Goal: Transaction & Acquisition: Book appointment/travel/reservation

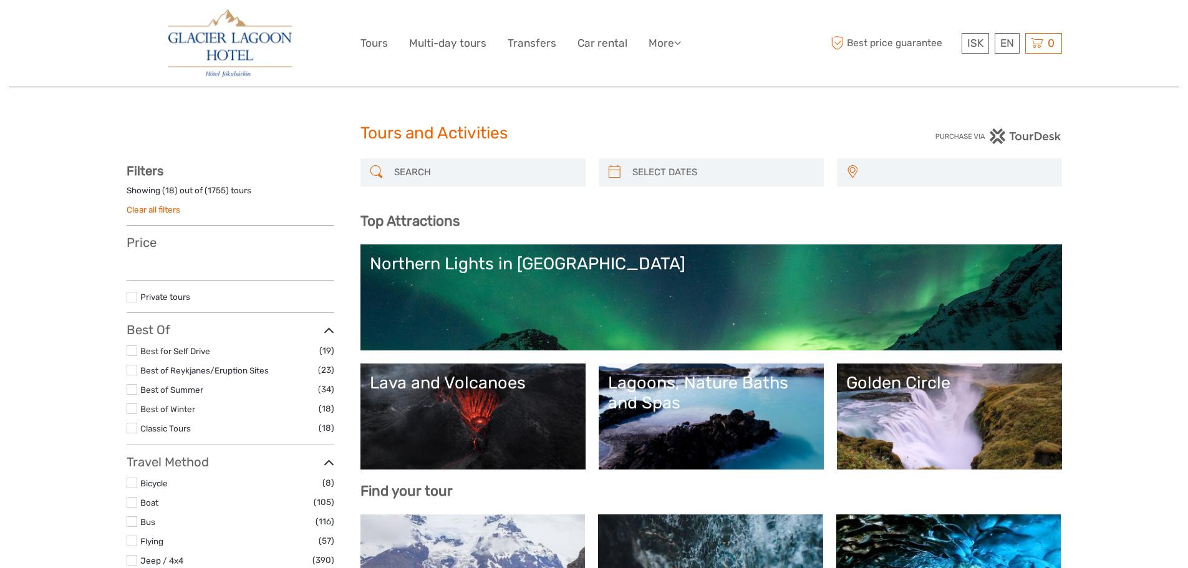
select select
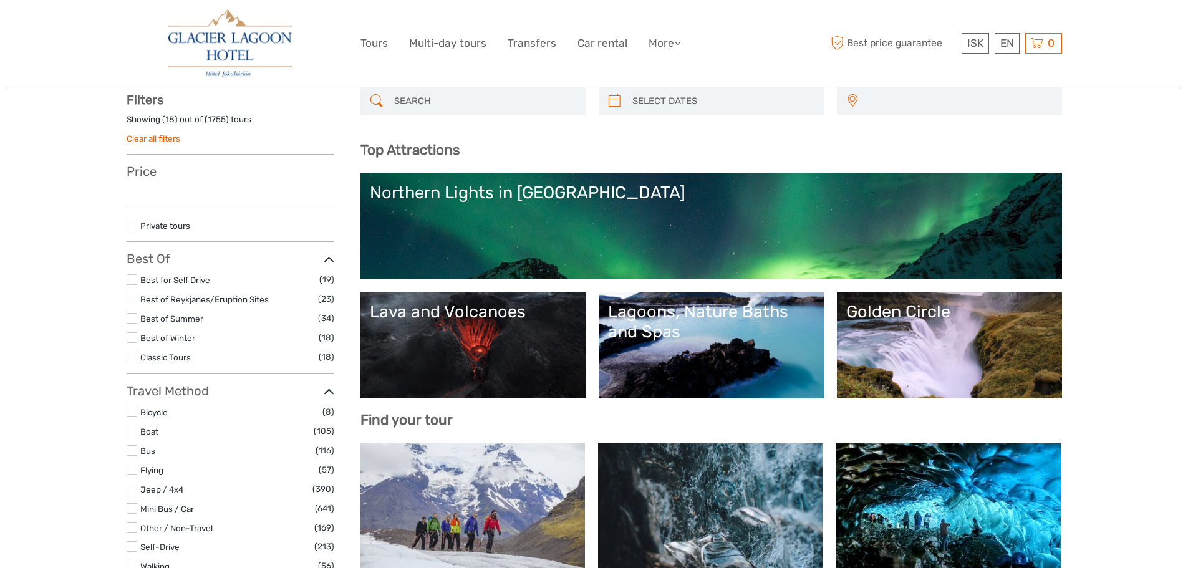
select select
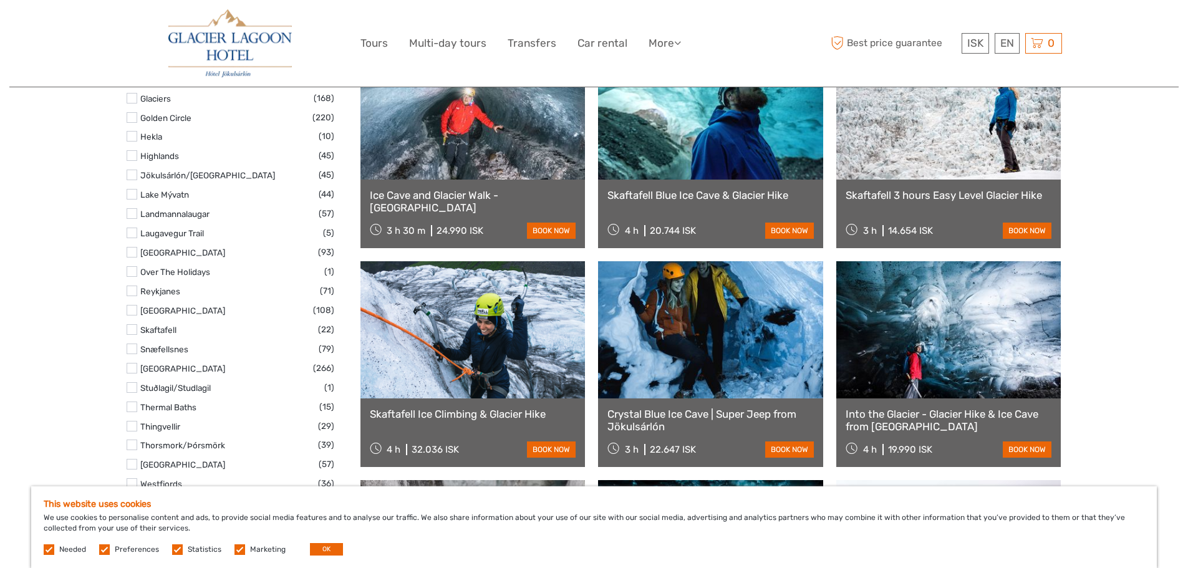
scroll to position [624, 0]
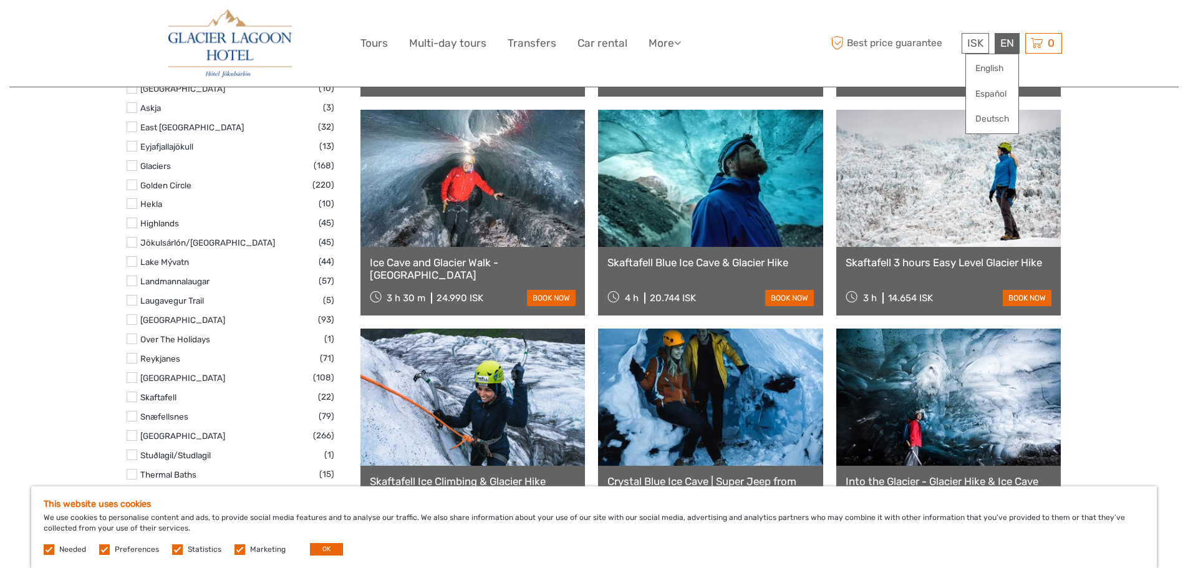
click at [1004, 47] on div "EN English Español Deutsch" at bounding box center [1007, 43] width 25 height 21
click at [993, 72] on link "English" at bounding box center [992, 68] width 52 height 22
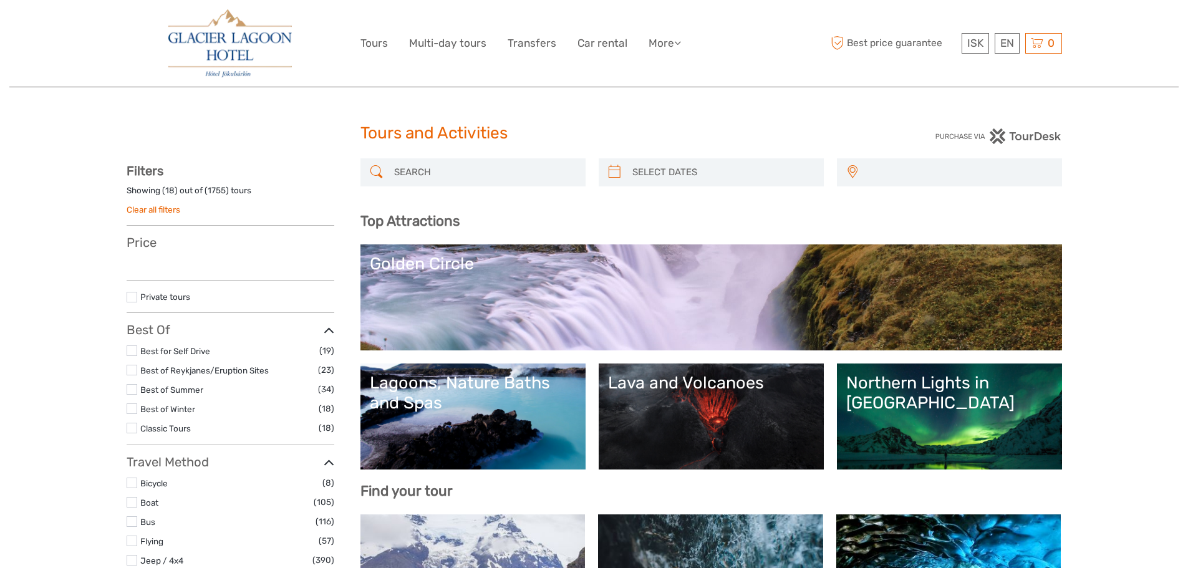
select select
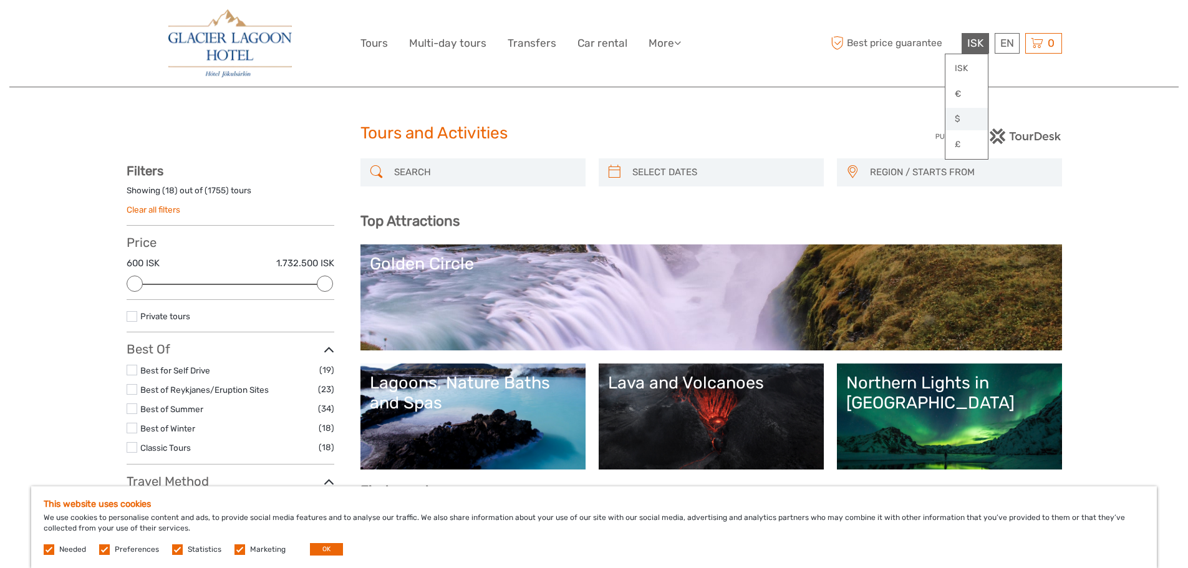
click at [958, 118] on link "$" at bounding box center [966, 119] width 42 height 22
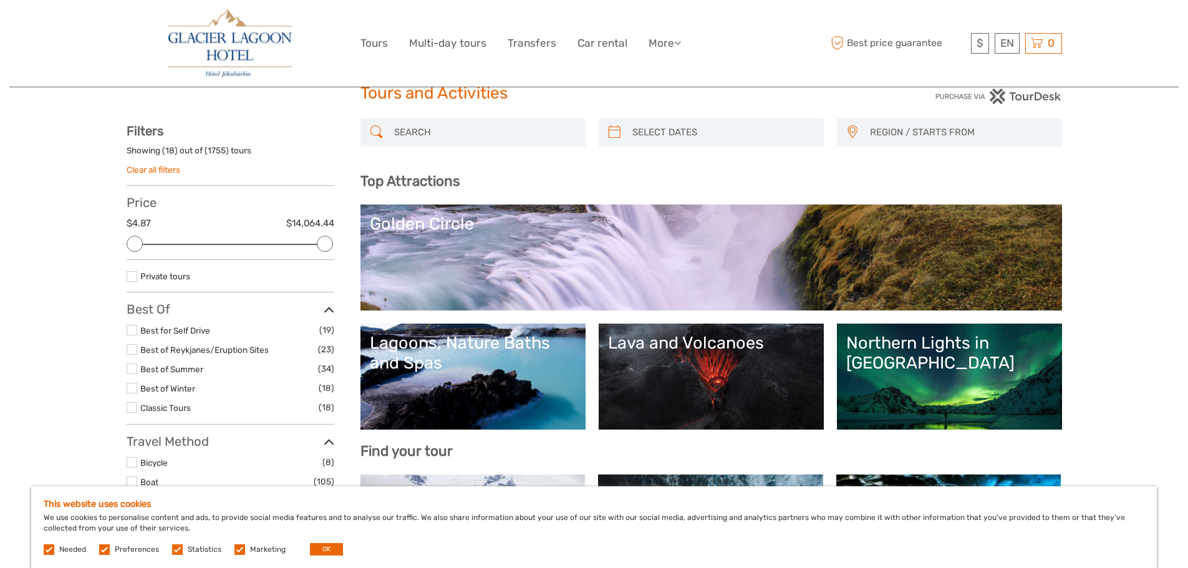
scroll to position [62, 0]
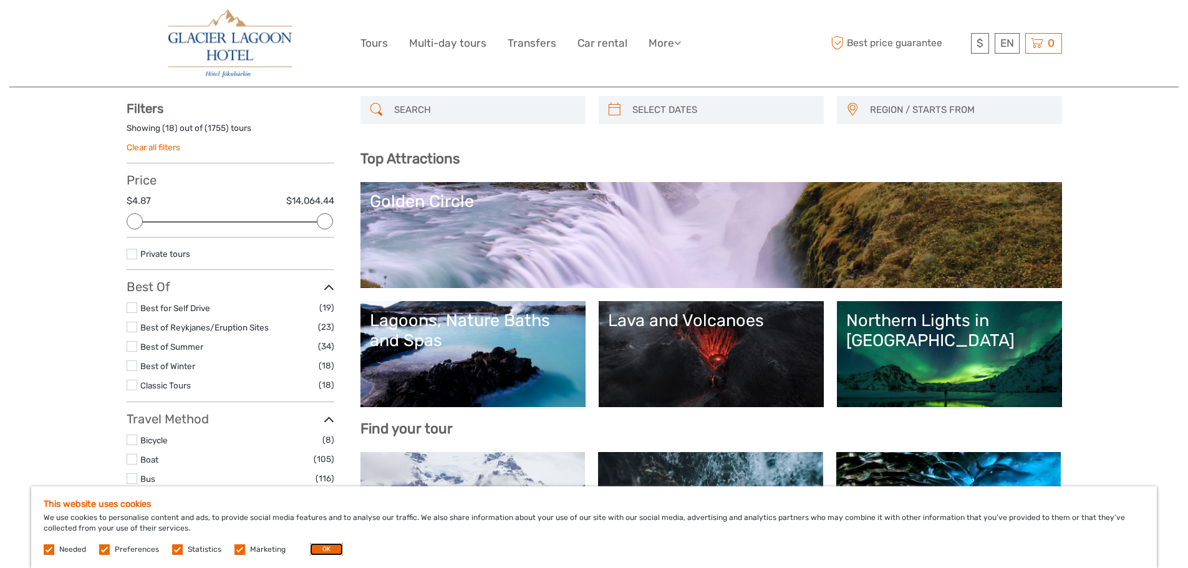
drag, startPoint x: 319, startPoint y: 549, endPoint x: 339, endPoint y: 544, distance: 19.8
click at [320, 549] on button "OK" at bounding box center [326, 549] width 33 height 12
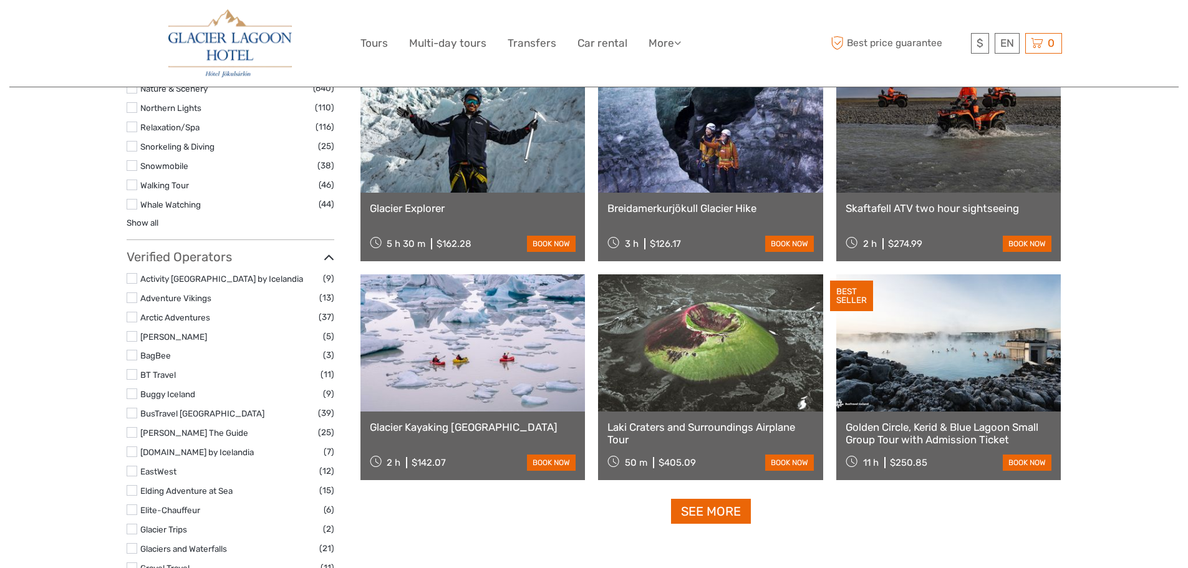
scroll to position [1372, 0]
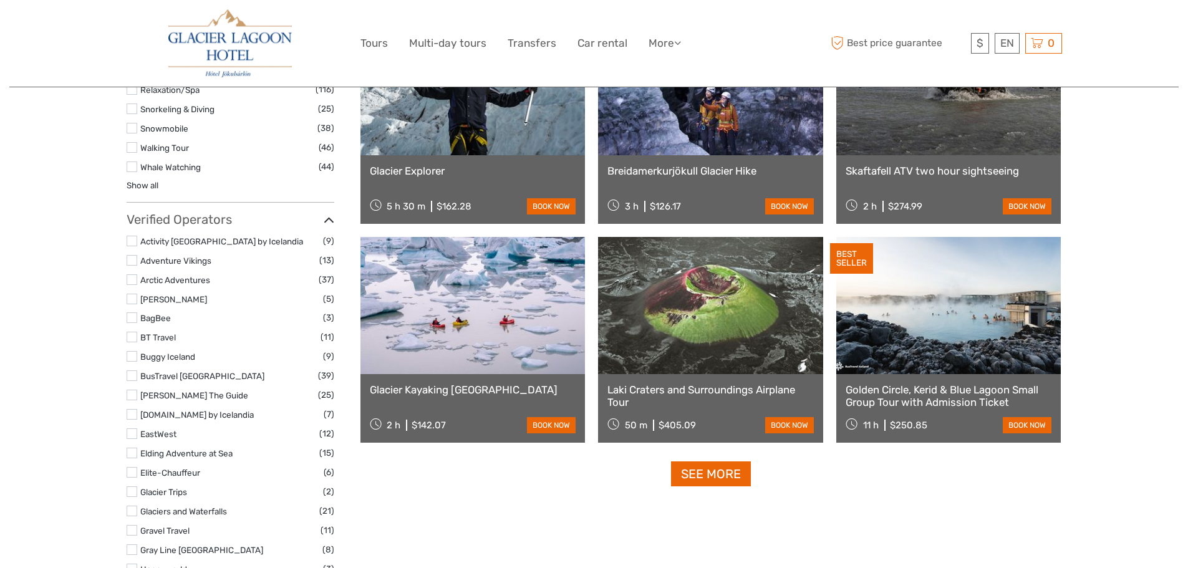
click at [449, 389] on link "Glacier Kayaking [GEOGRAPHIC_DATA]" at bounding box center [473, 390] width 206 height 12
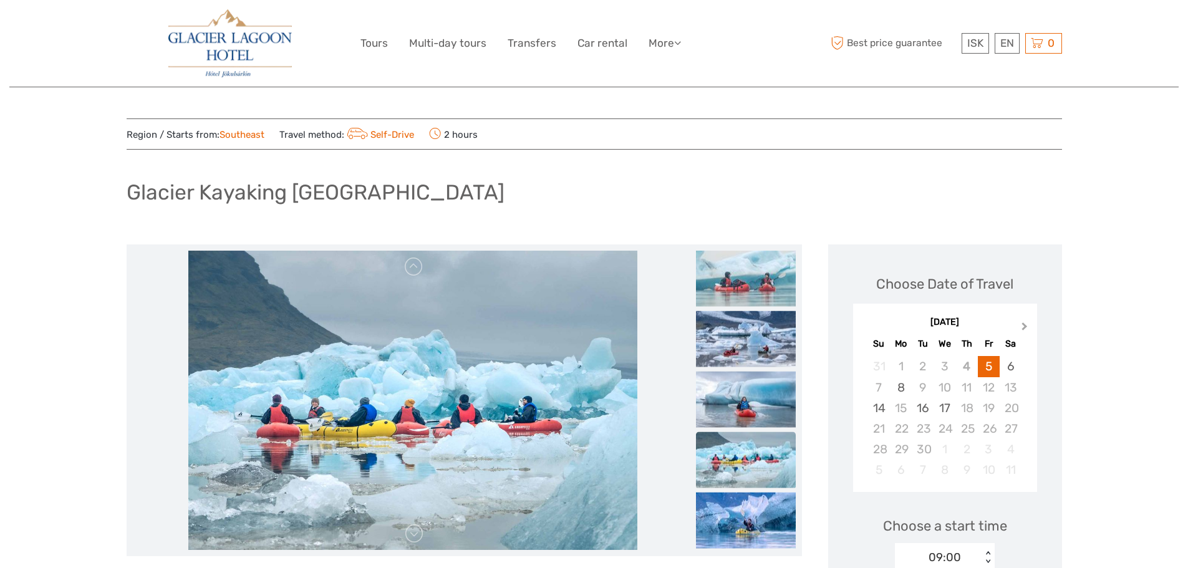
click at [1025, 327] on span "Next Month" at bounding box center [1025, 329] width 0 height 18
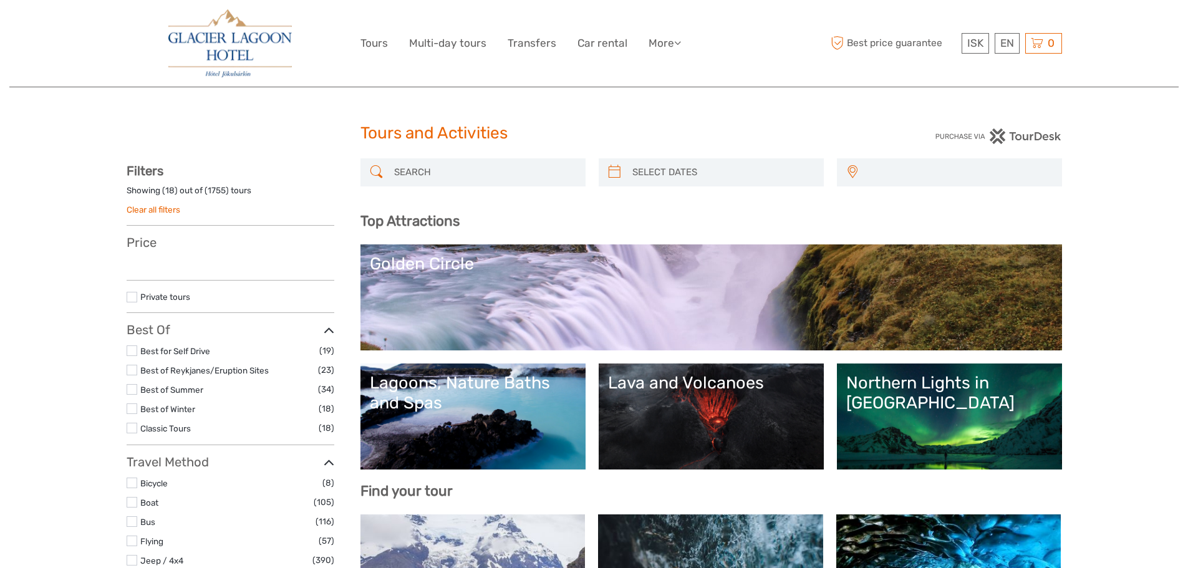
select select
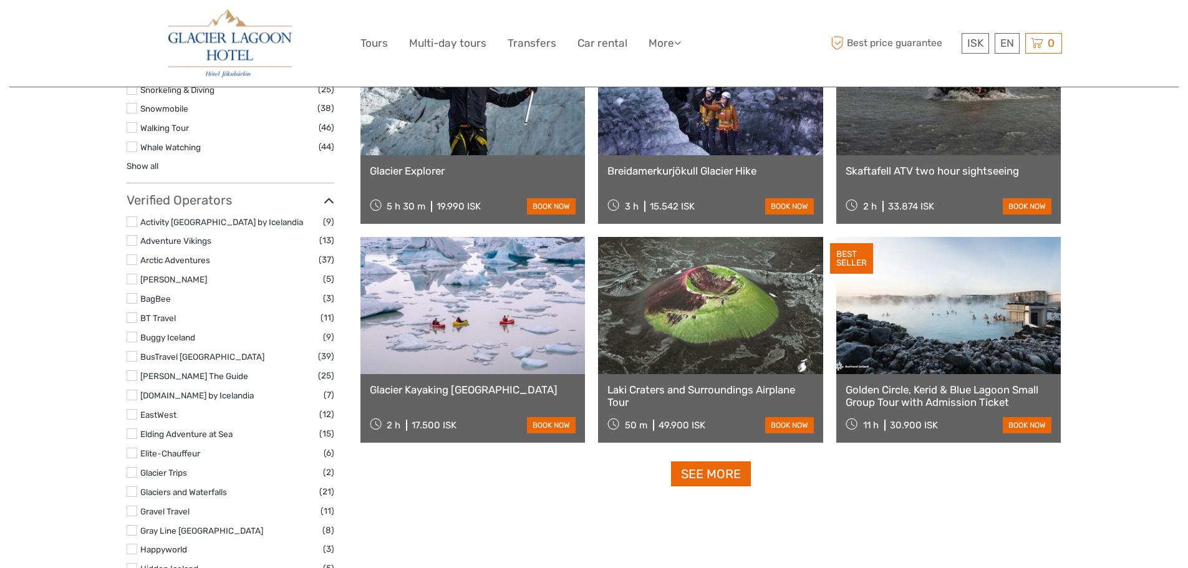
select select
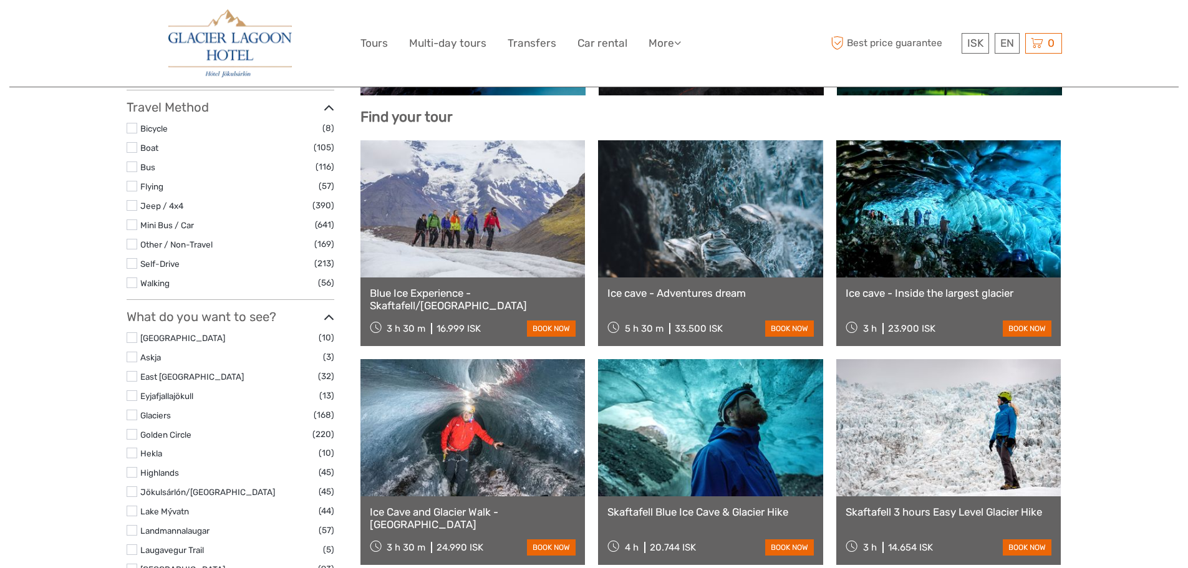
scroll to position [437, 0]
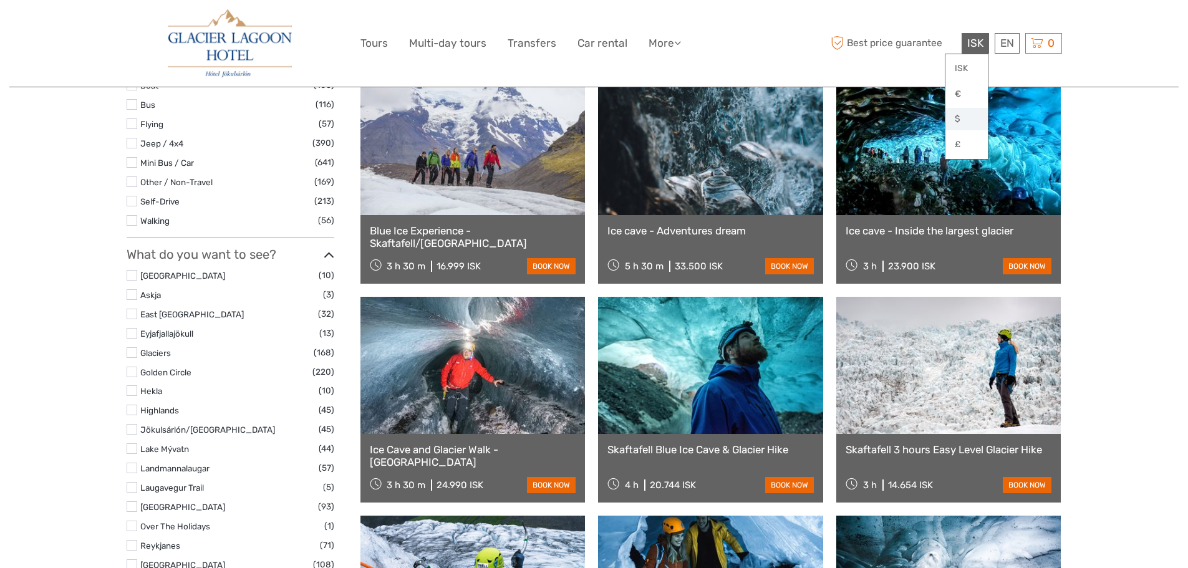
click at [954, 117] on link "$" at bounding box center [966, 119] width 42 height 22
click at [984, 190] on link at bounding box center [948, 146] width 225 height 137
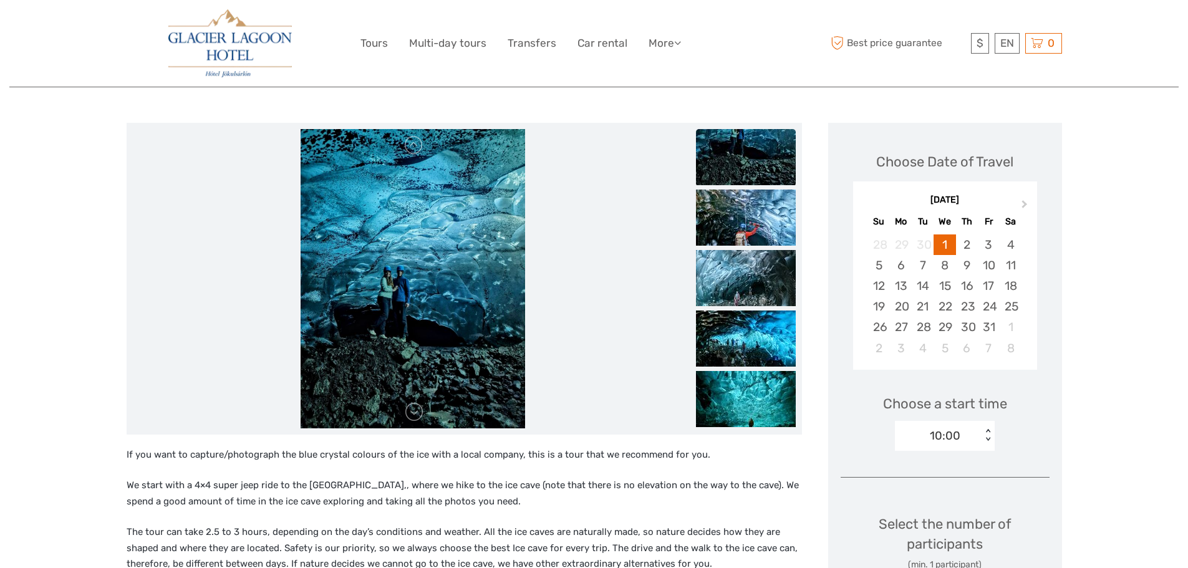
scroll to position [62, 0]
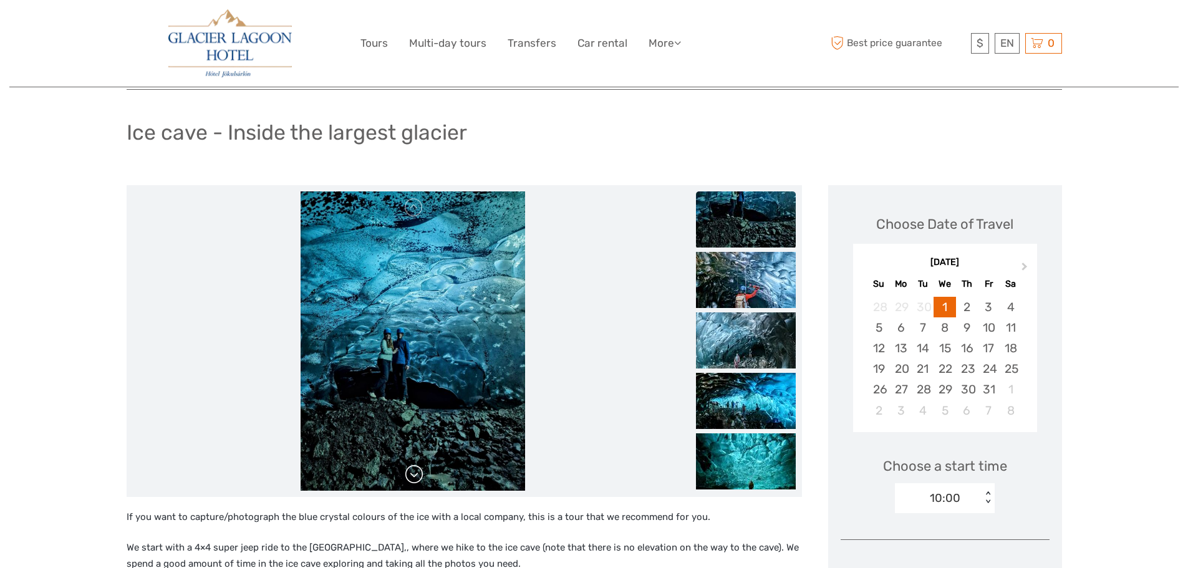
click at [413, 475] on link at bounding box center [414, 475] width 20 height 20
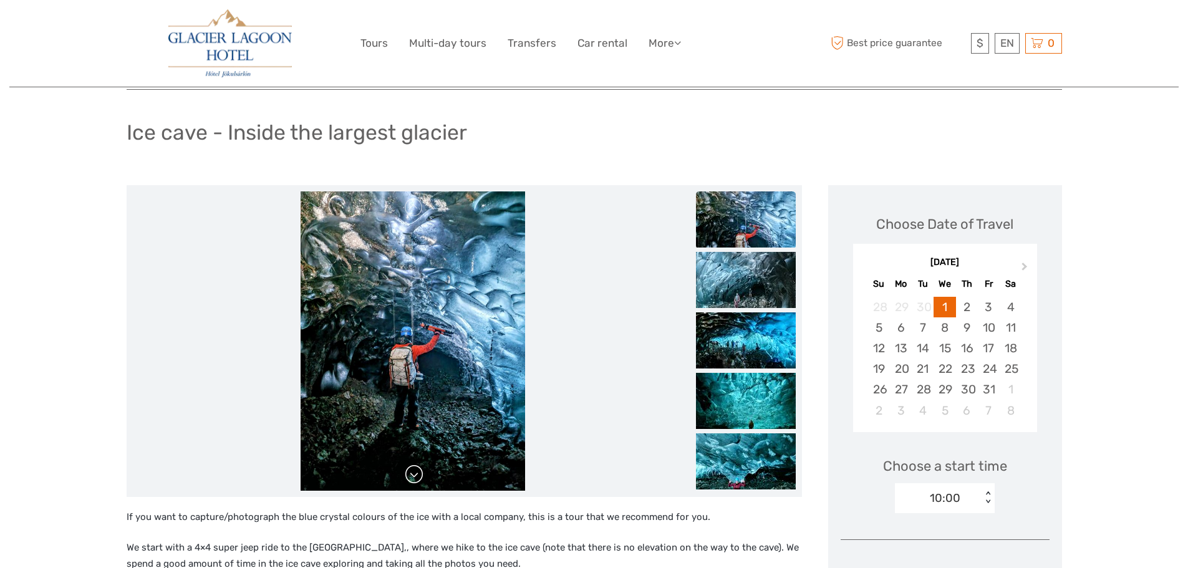
click at [413, 475] on link at bounding box center [414, 475] width 20 height 20
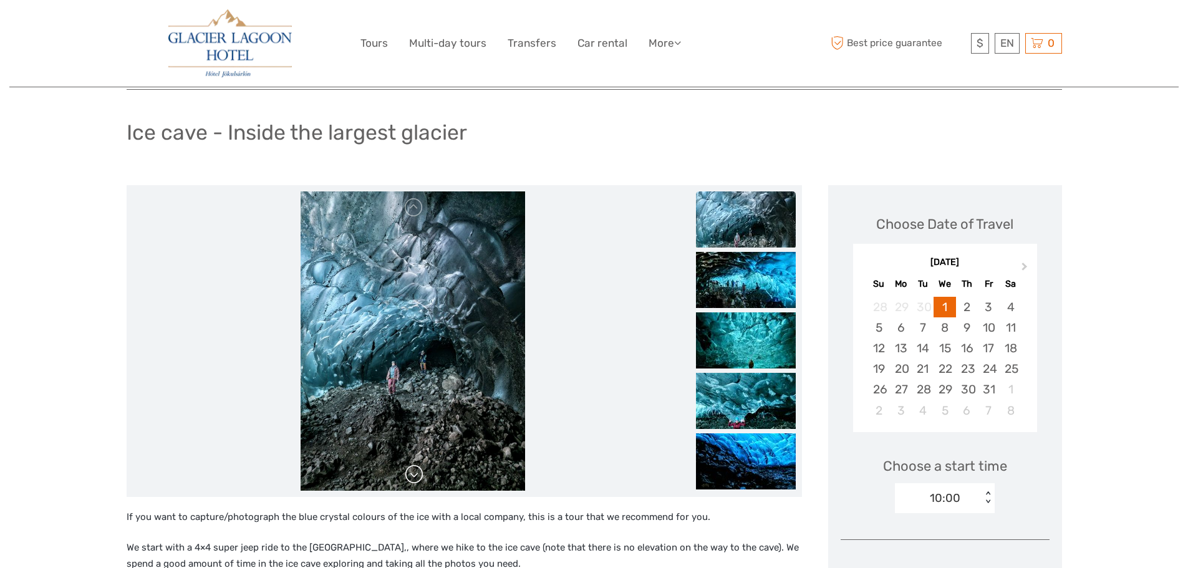
click at [413, 475] on link at bounding box center [414, 475] width 20 height 20
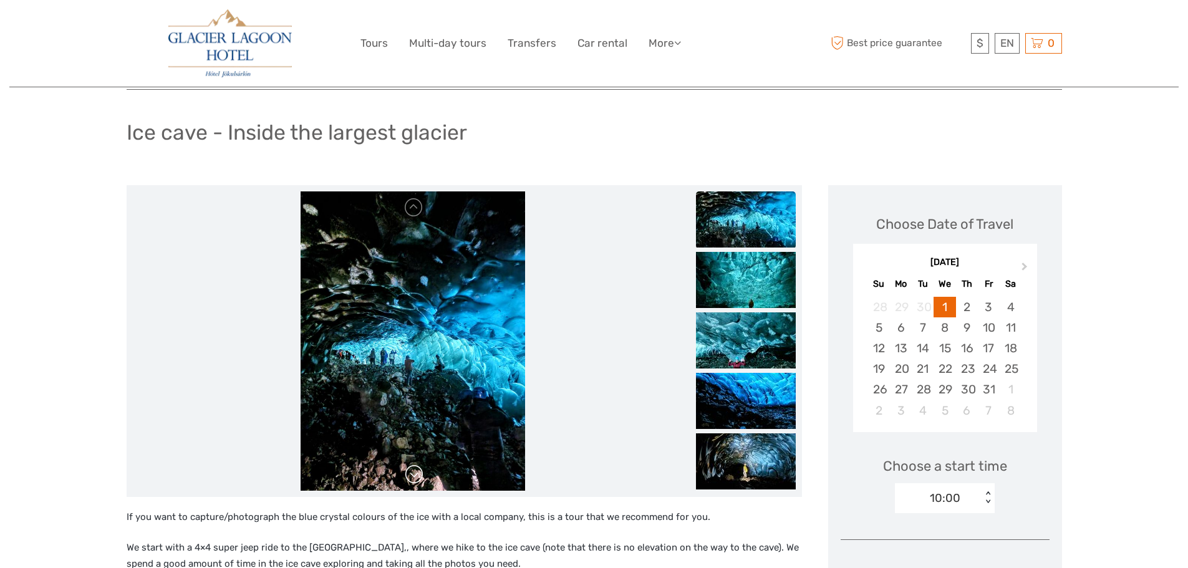
click at [413, 475] on link at bounding box center [414, 475] width 20 height 20
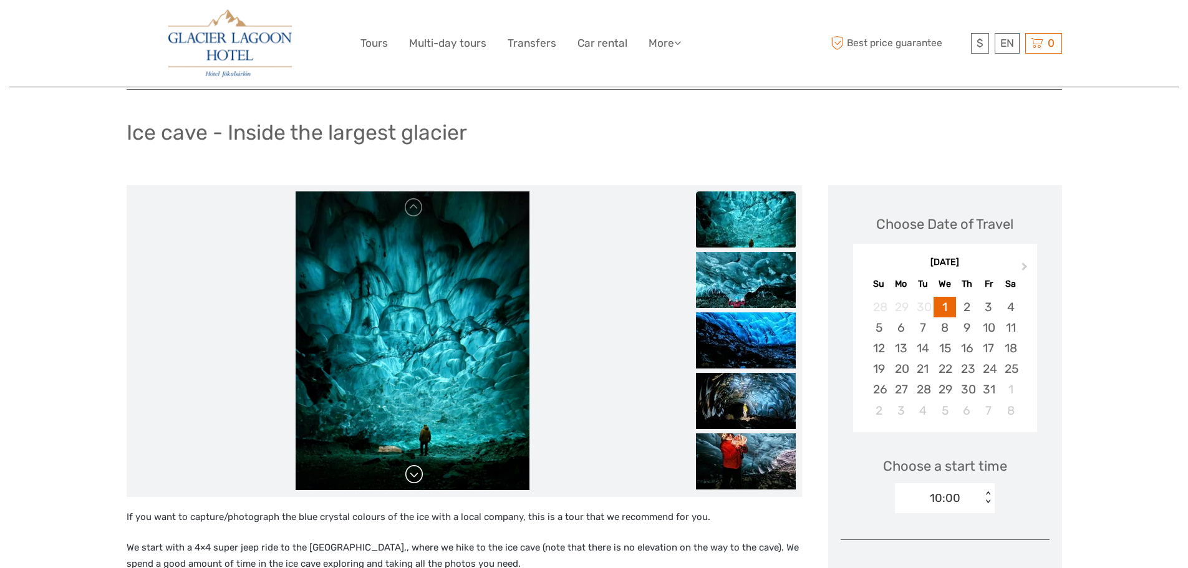
click at [413, 475] on link at bounding box center [414, 475] width 20 height 20
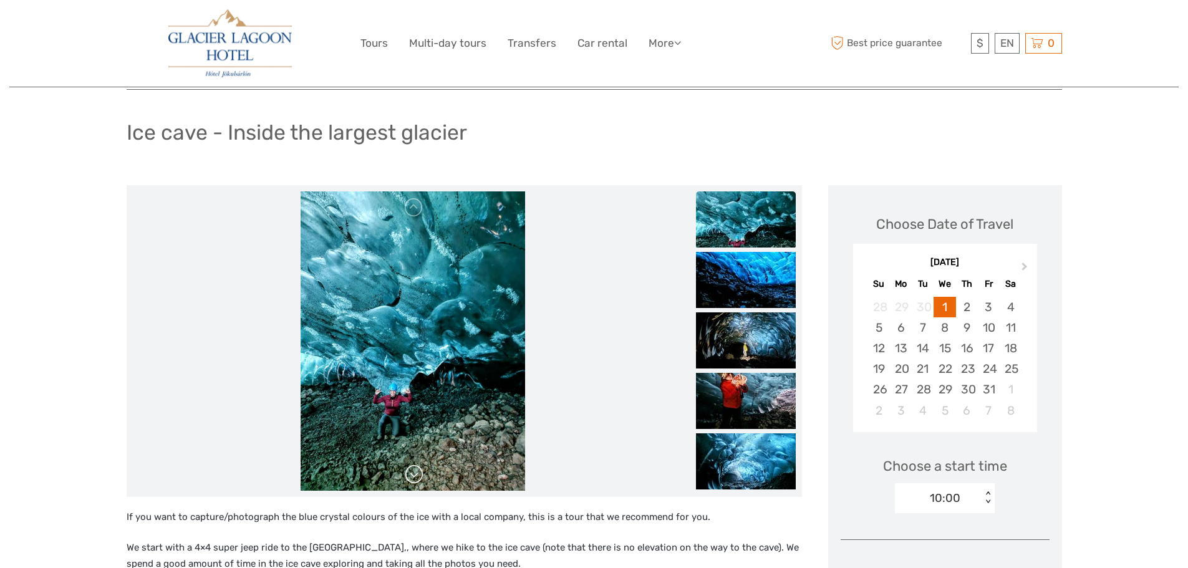
click at [413, 475] on link at bounding box center [414, 475] width 20 height 20
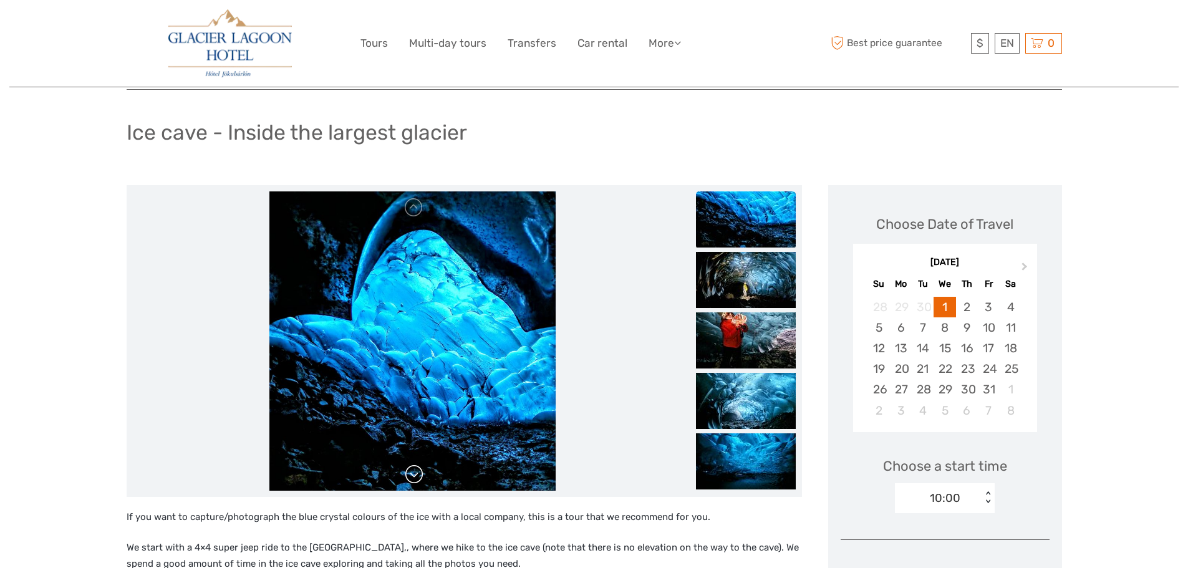
click at [413, 475] on link at bounding box center [414, 475] width 20 height 20
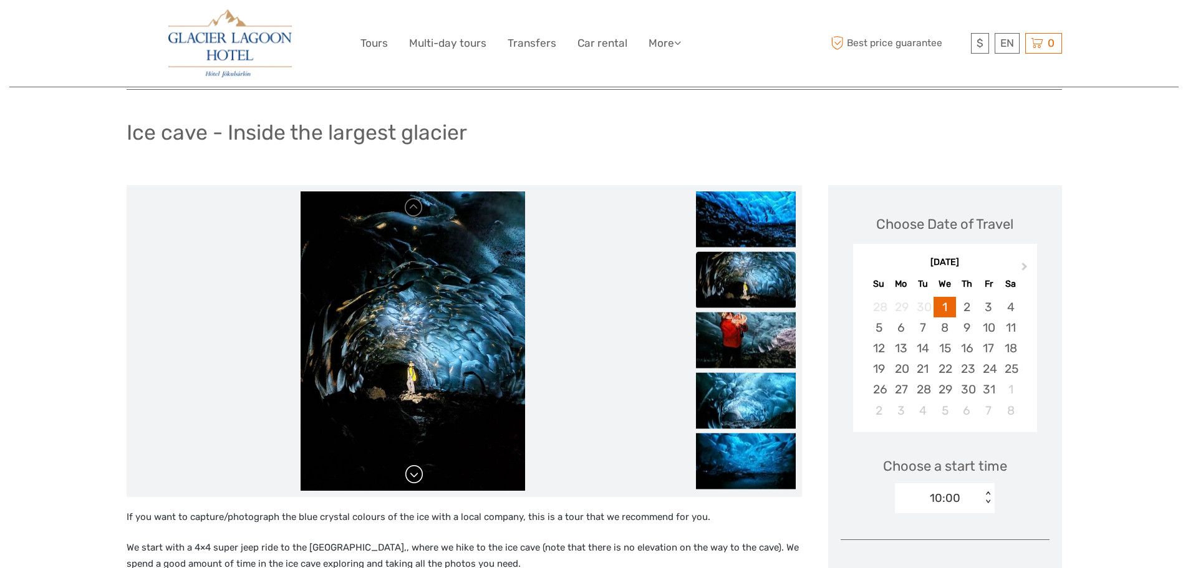
click at [413, 475] on link at bounding box center [414, 475] width 20 height 20
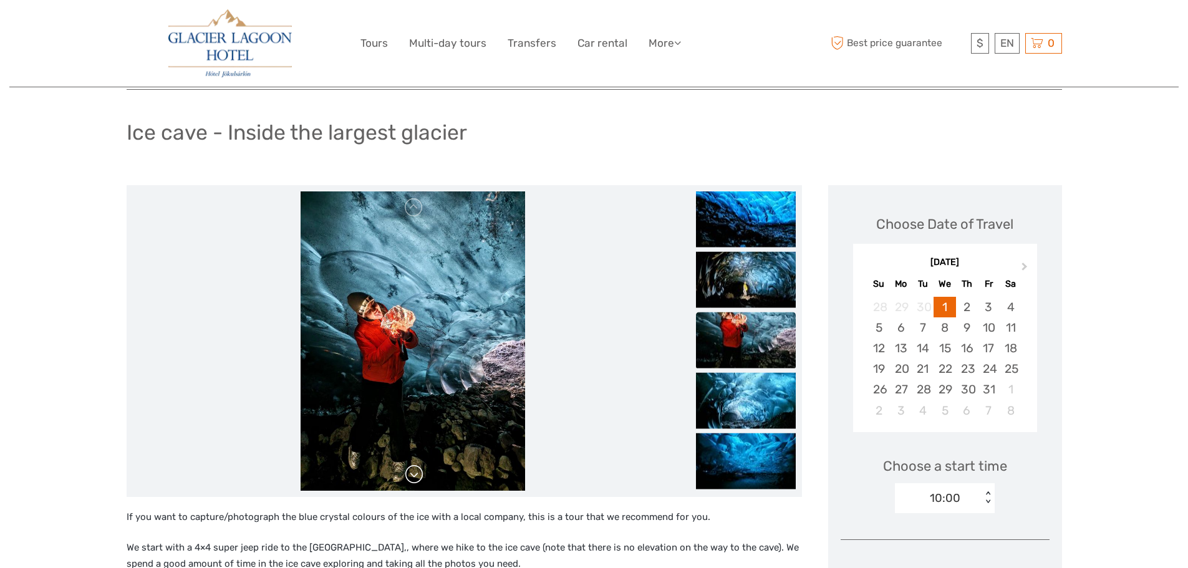
click at [413, 475] on link at bounding box center [414, 475] width 20 height 20
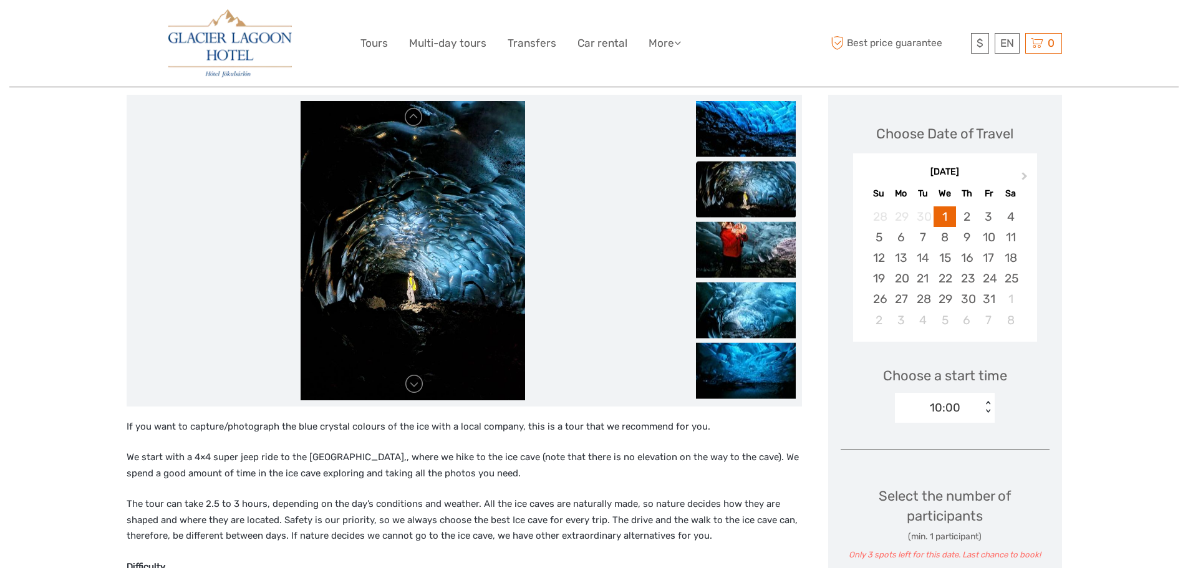
scroll to position [0, 0]
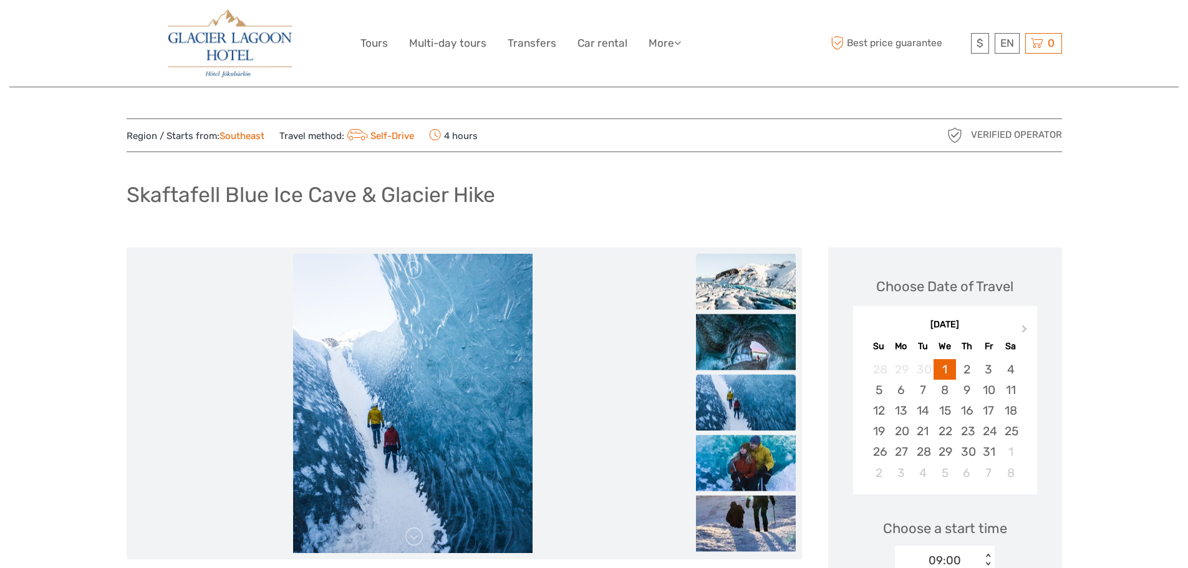
click at [720, 300] on img at bounding box center [746, 281] width 100 height 56
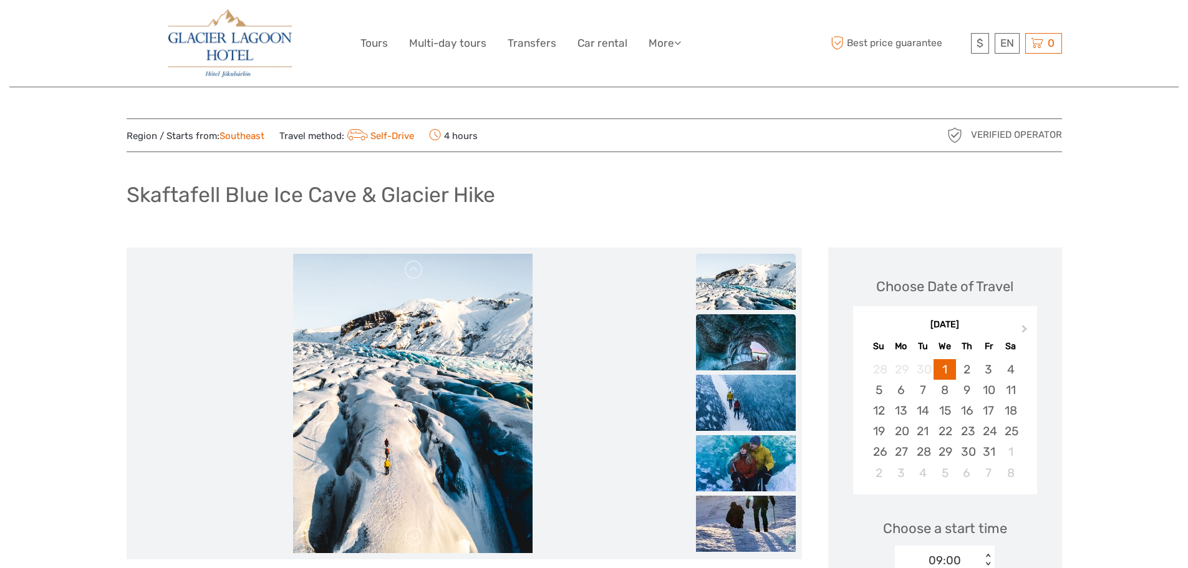
click at [733, 334] on img at bounding box center [746, 342] width 100 height 56
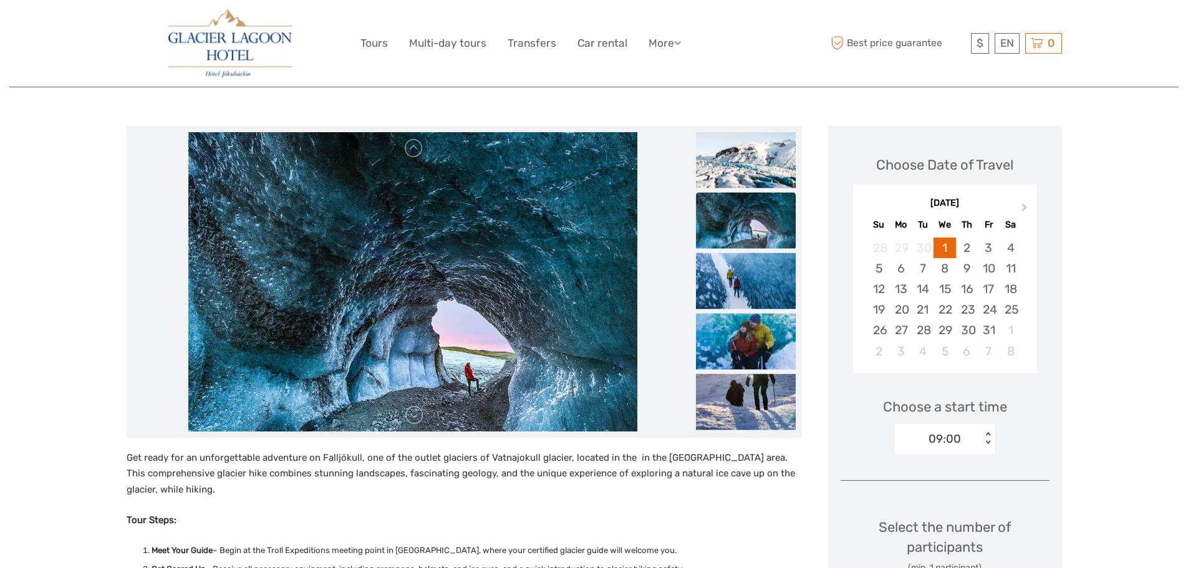
scroll to position [125, 0]
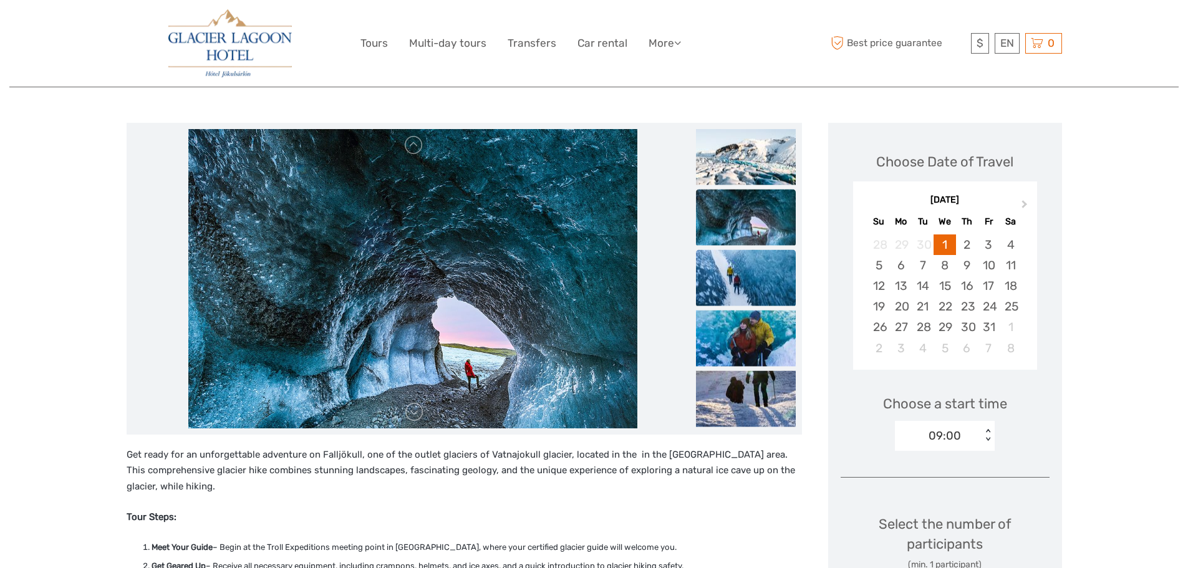
click at [736, 287] on img at bounding box center [746, 277] width 100 height 56
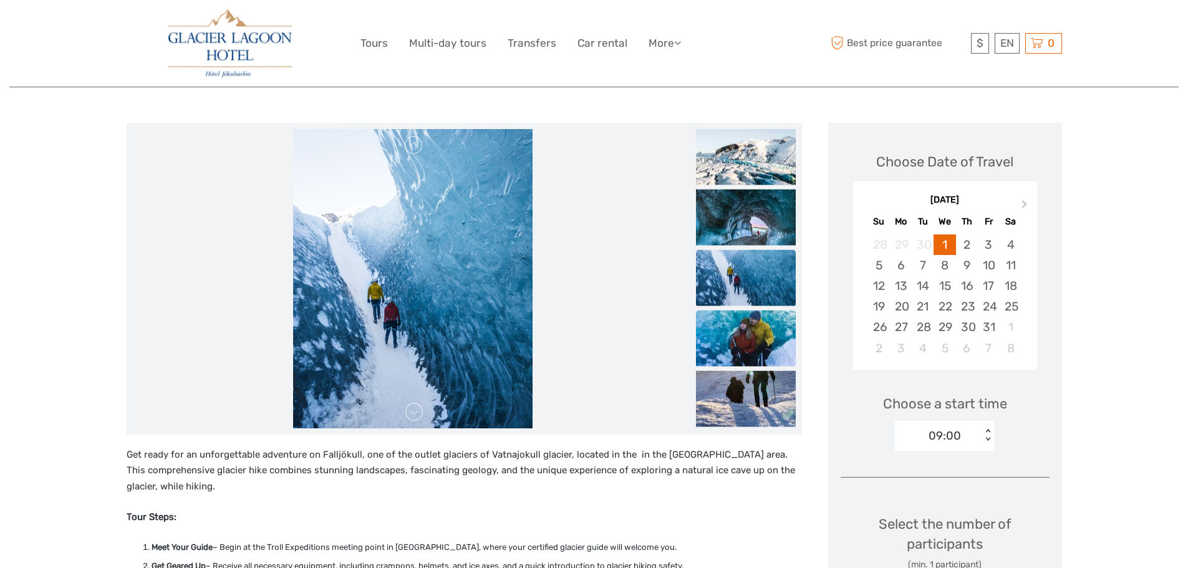
click at [741, 327] on img at bounding box center [746, 338] width 100 height 56
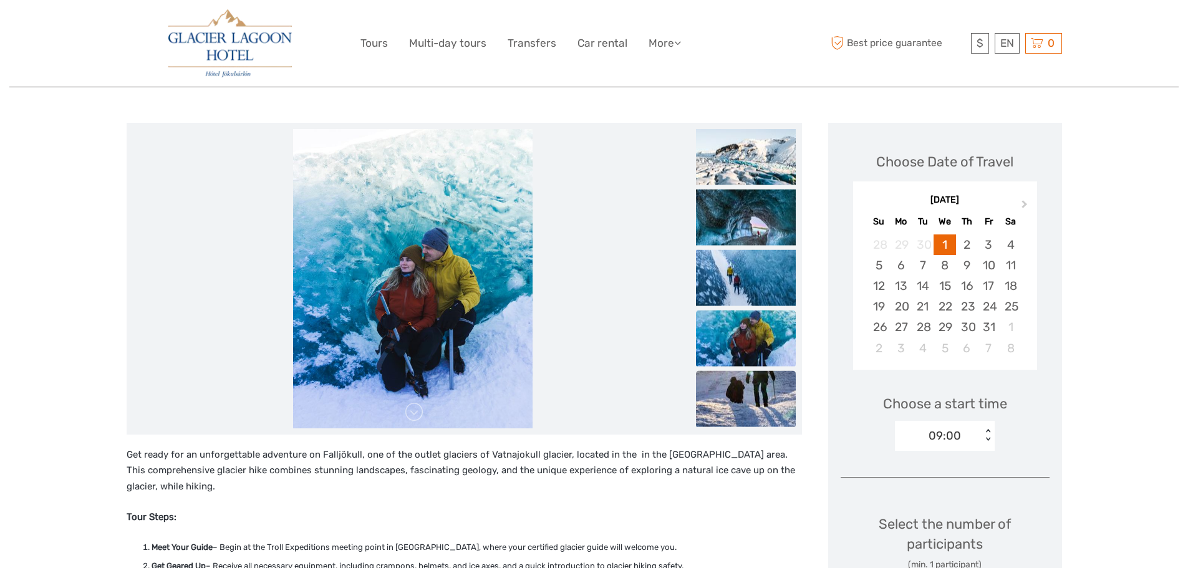
click at [737, 385] on img at bounding box center [746, 398] width 100 height 56
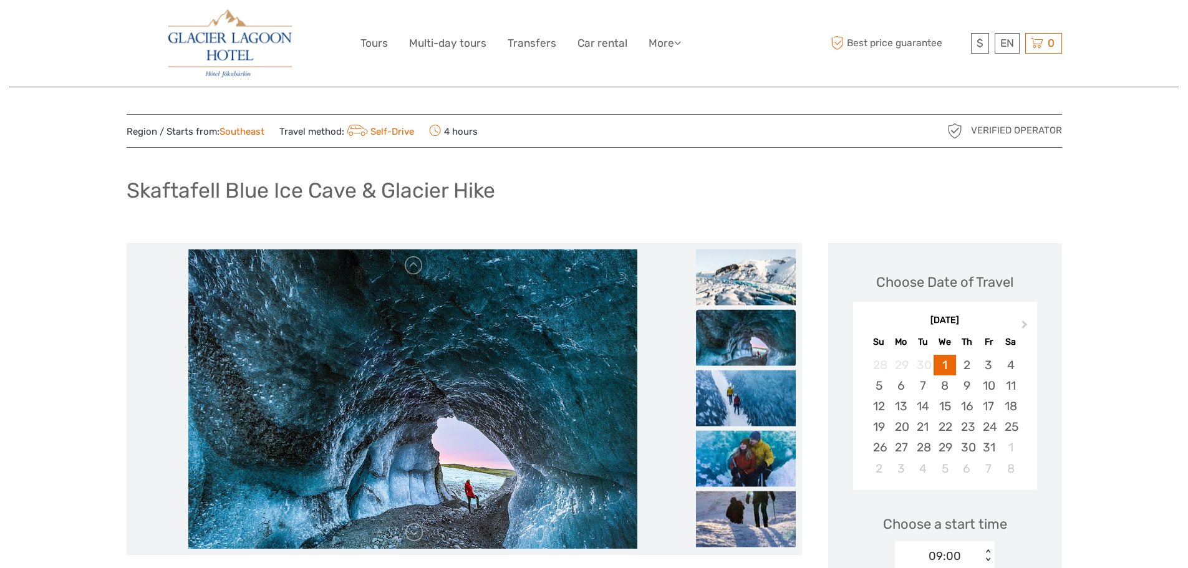
scroll to position [0, 0]
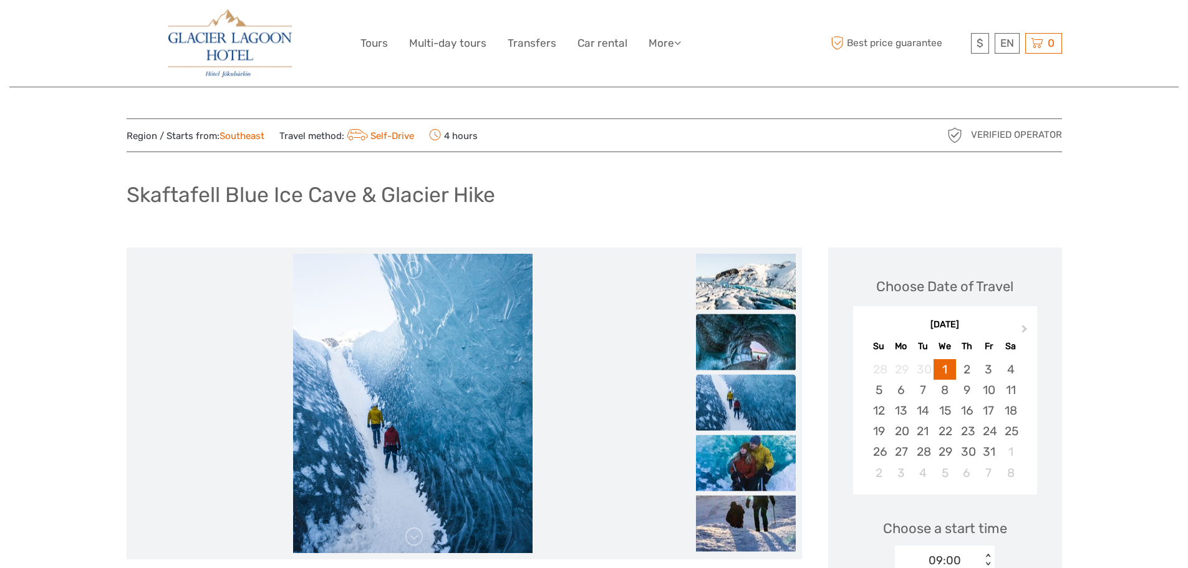
click at [720, 334] on img at bounding box center [746, 342] width 100 height 56
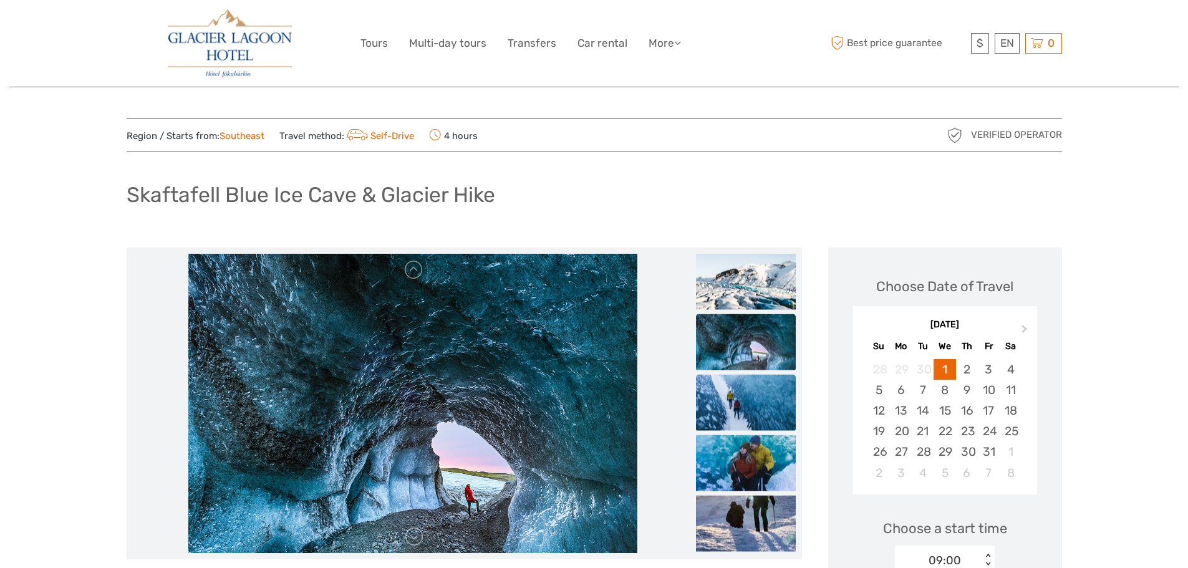
click at [729, 402] on img at bounding box center [746, 402] width 100 height 56
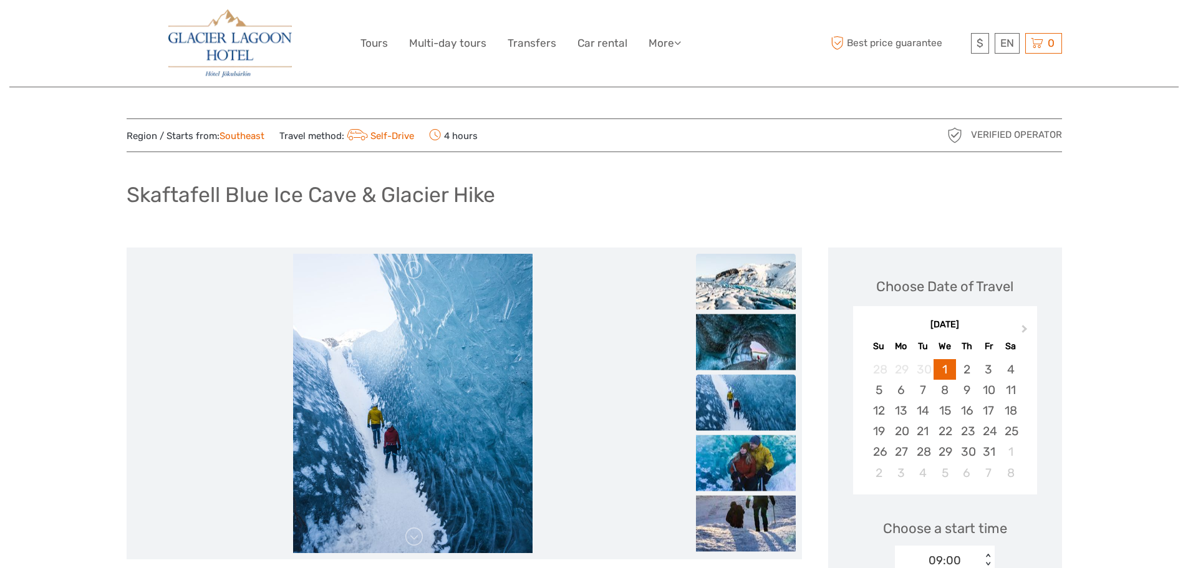
click at [735, 289] on img at bounding box center [746, 281] width 100 height 56
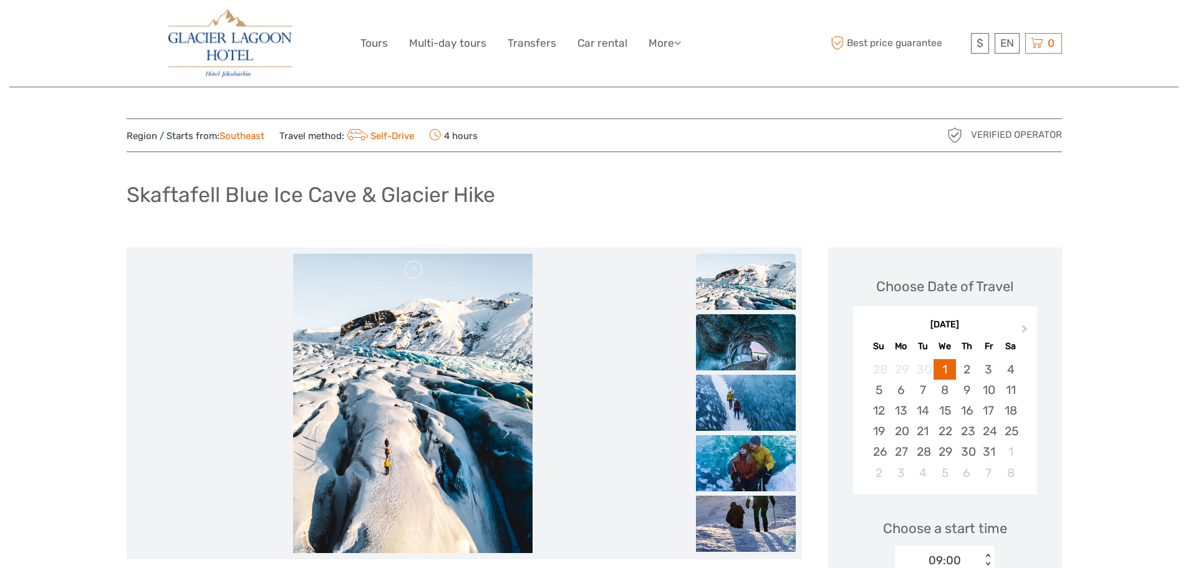
click at [735, 329] on img at bounding box center [746, 342] width 100 height 56
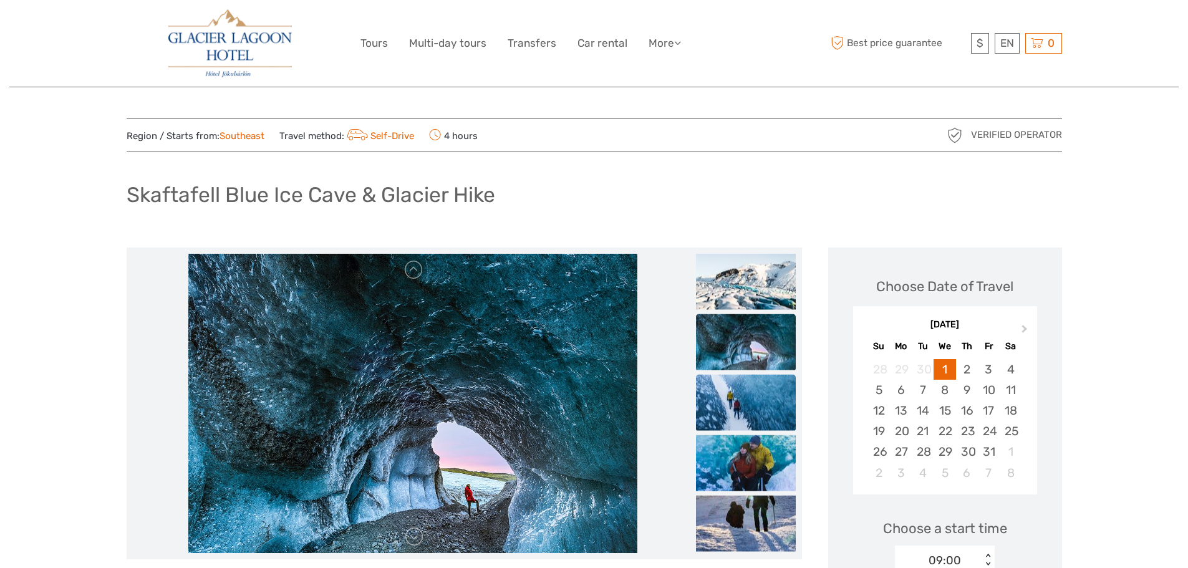
click at [742, 398] on img at bounding box center [746, 402] width 100 height 56
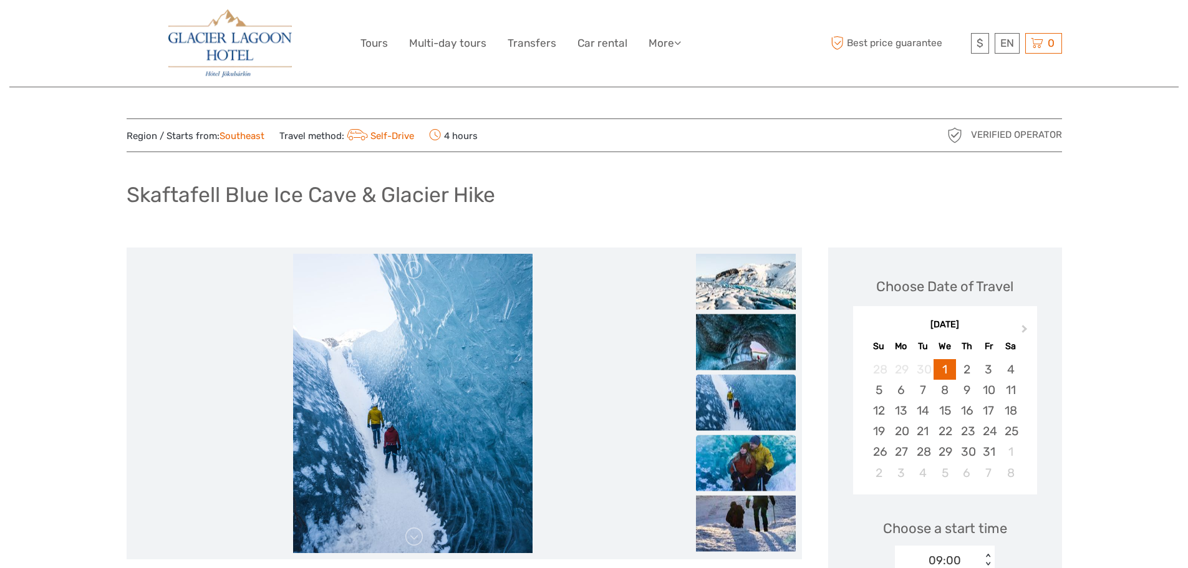
click at [746, 458] on img at bounding box center [746, 463] width 100 height 56
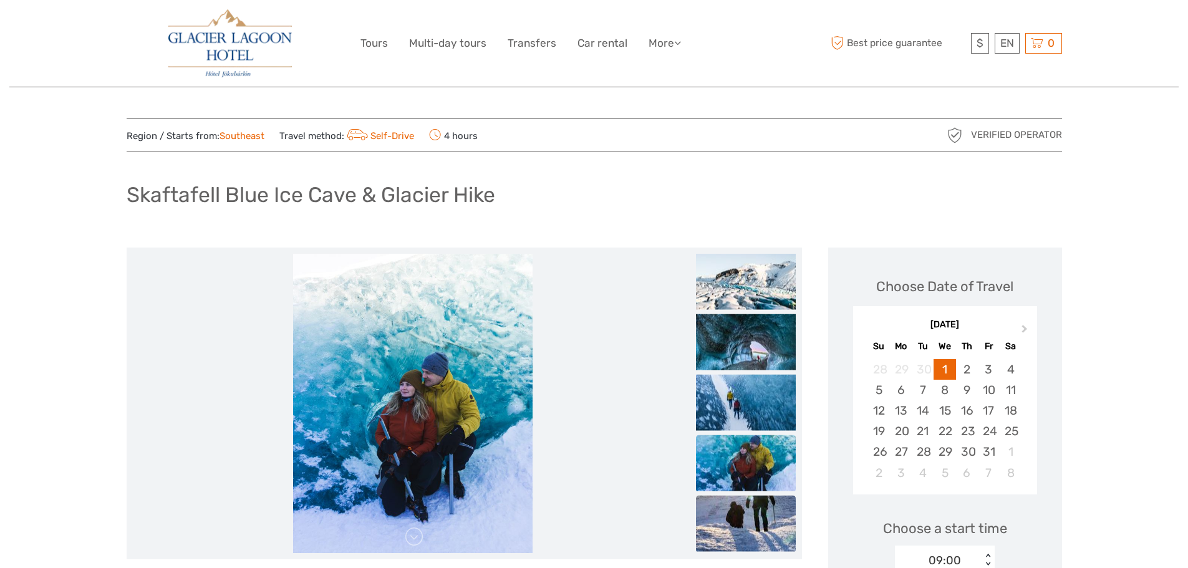
click at [737, 510] on img at bounding box center [746, 523] width 100 height 56
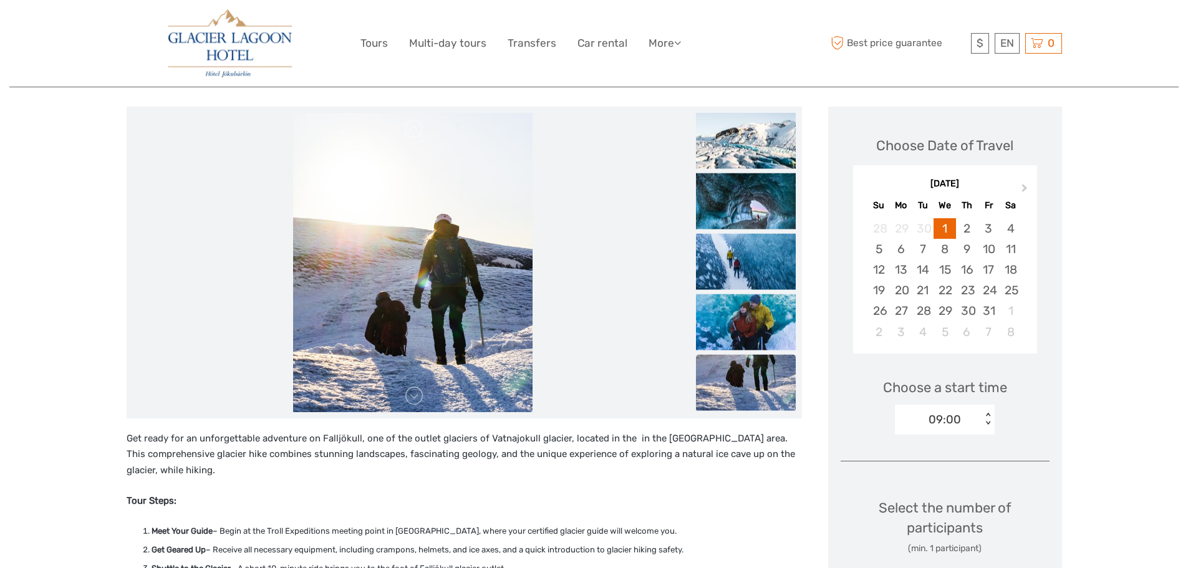
scroll to position [187, 0]
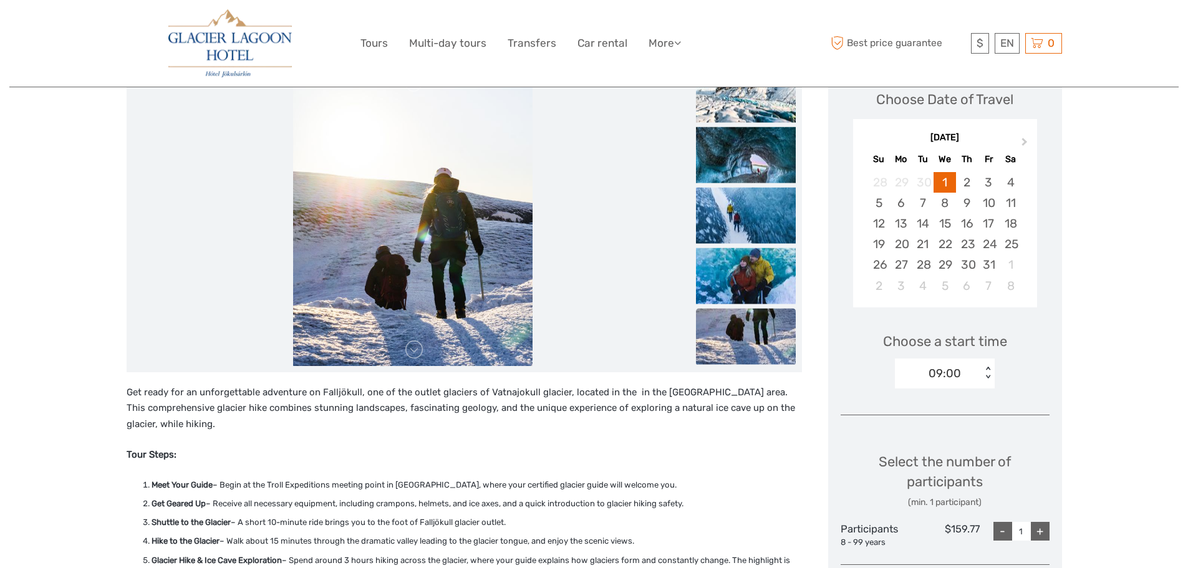
click at [964, 374] on div "09:00" at bounding box center [938, 373] width 87 height 19
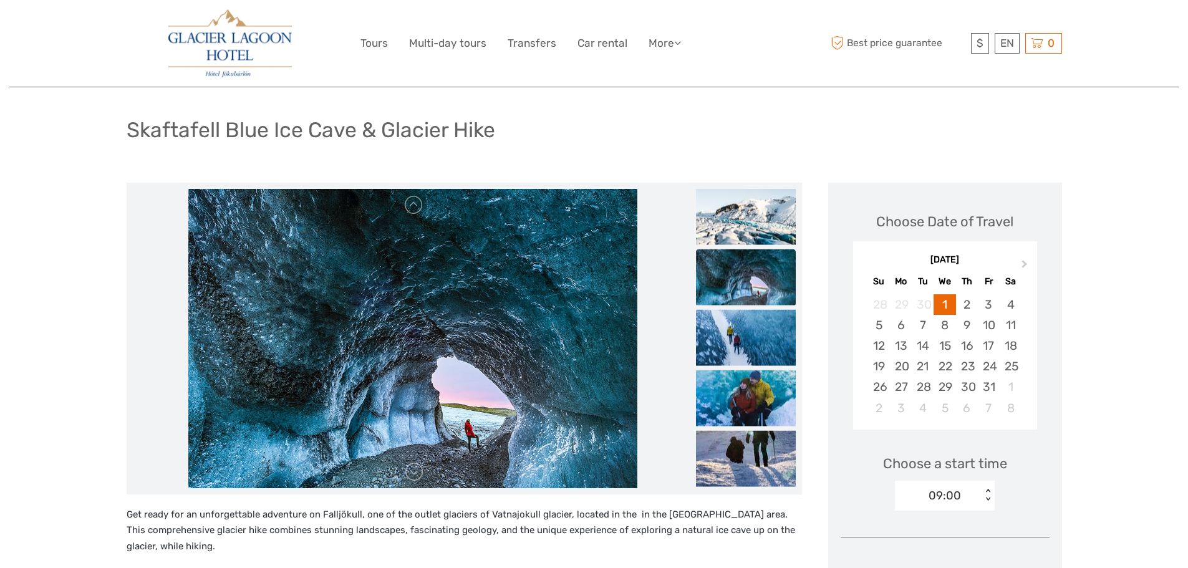
scroll to position [0, 0]
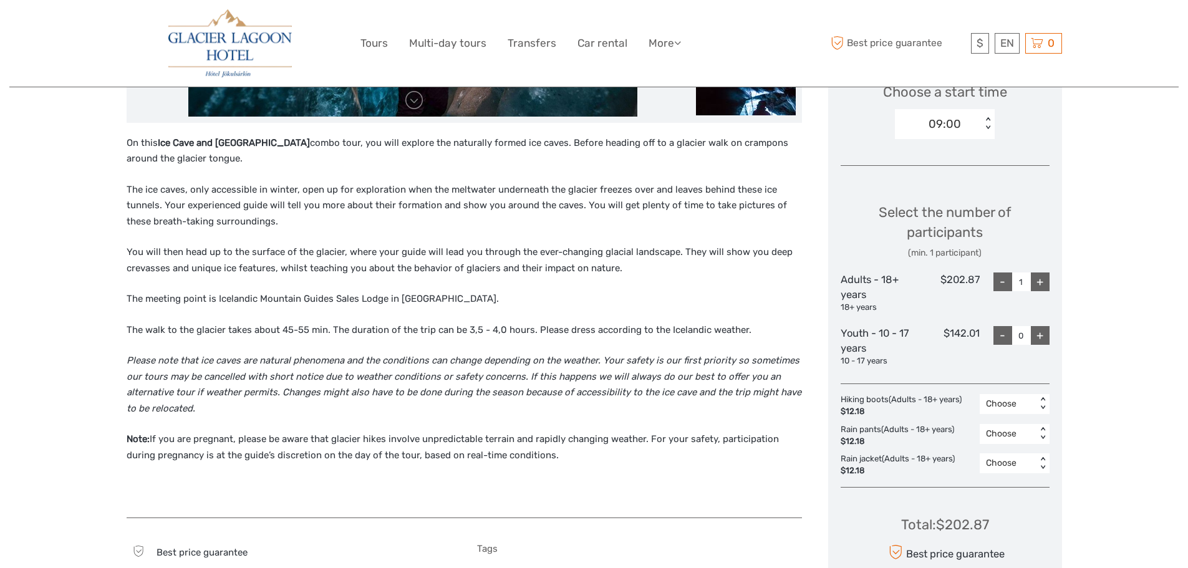
scroll to position [374, 0]
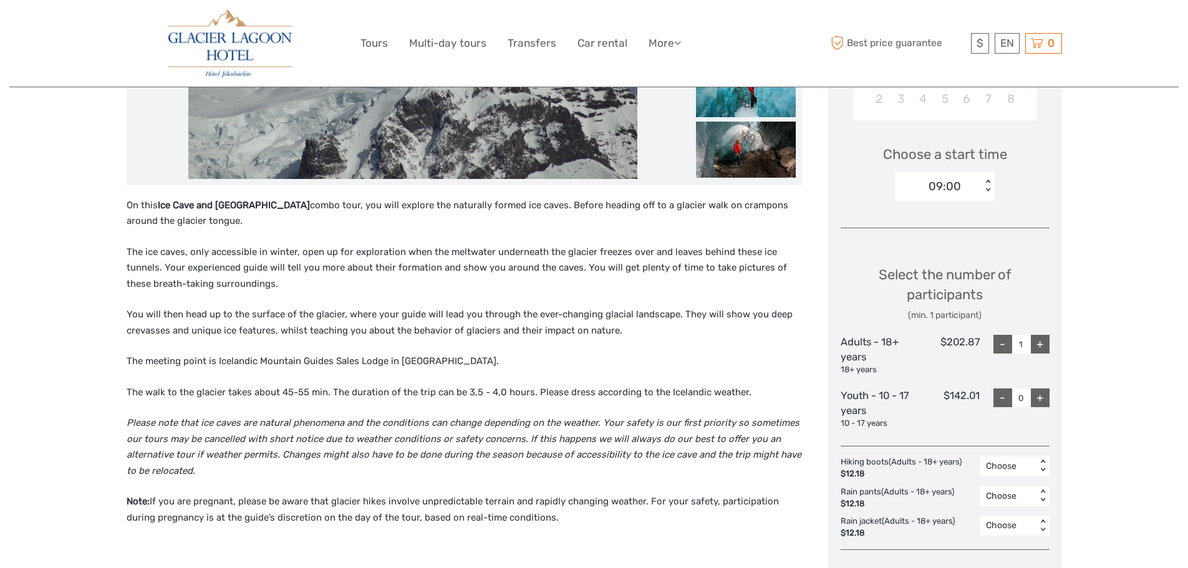
drag, startPoint x: 217, startPoint y: 360, endPoint x: 500, endPoint y: 359, distance: 282.5
click at [500, 359] on p "The meeting point is Icelandic Mountain Guides Sales Lodge in Skaftafell Nation…" at bounding box center [464, 362] width 675 height 16
copy p "Icelandic Mountain Guides Sales Lodge in Skaftafell National Park"
click at [957, 183] on div "09:00" at bounding box center [945, 186] width 32 height 16
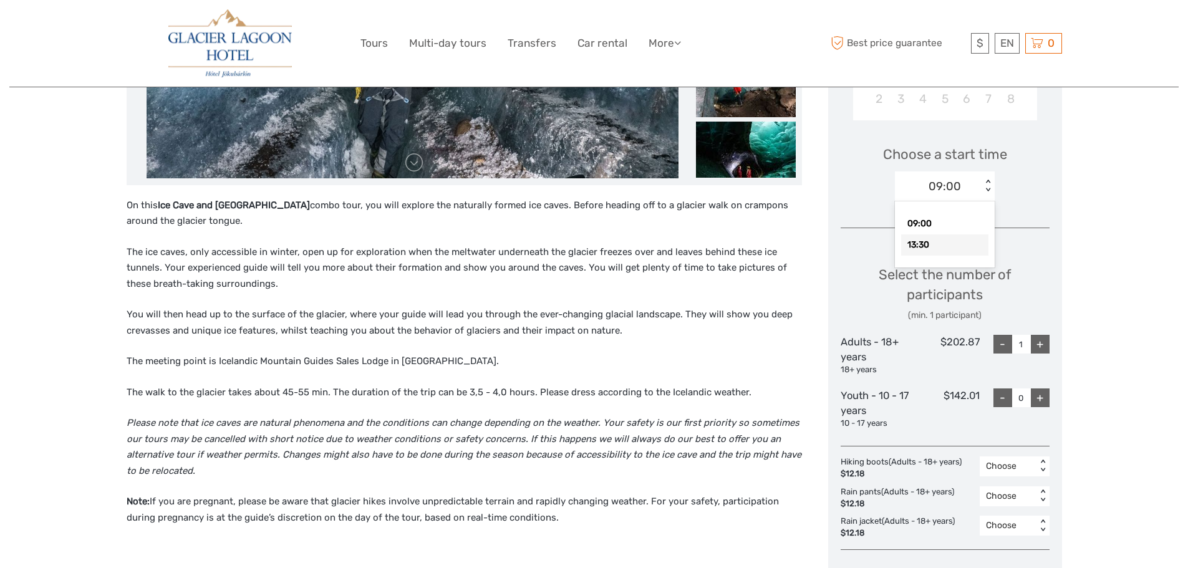
click at [954, 249] on div "13:30" at bounding box center [944, 244] width 87 height 21
click at [1123, 245] on div "Region / Starts from: Southeast Travel method: Self-Drive 3 hours 30 minutes Ve…" at bounding box center [593, 527] width 1169 height 1802
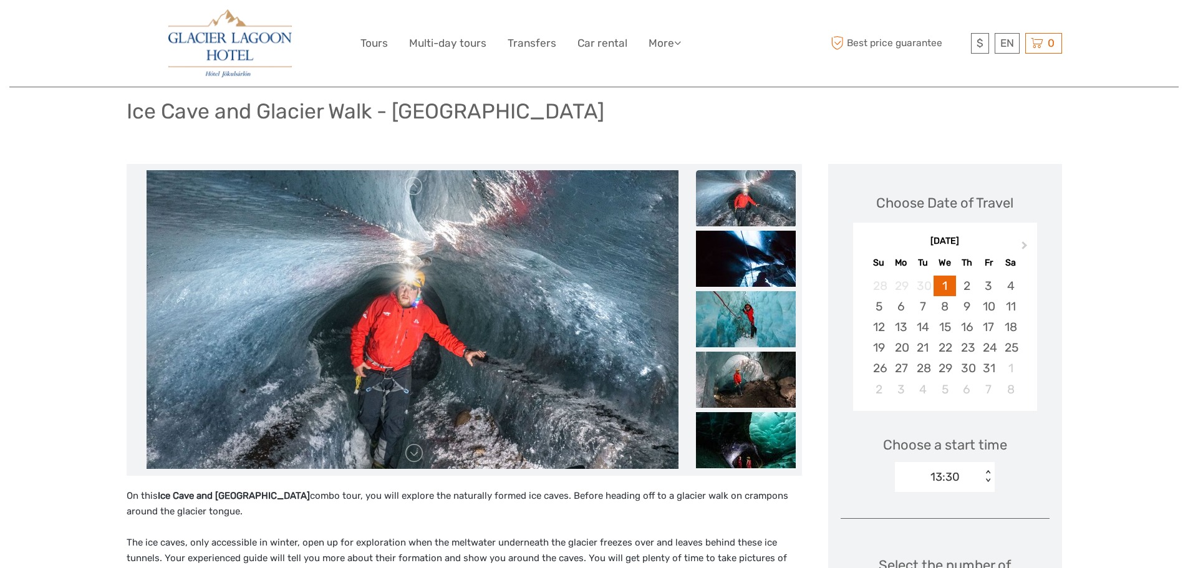
scroll to position [62, 0]
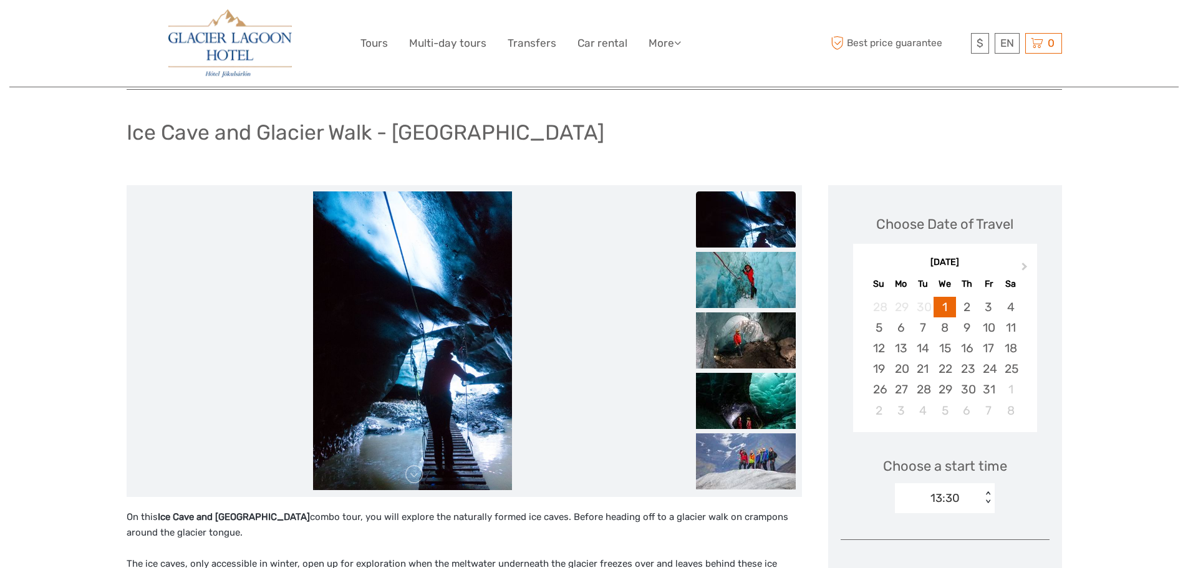
click at [756, 230] on img at bounding box center [746, 219] width 100 height 56
click at [745, 279] on img at bounding box center [746, 280] width 100 height 56
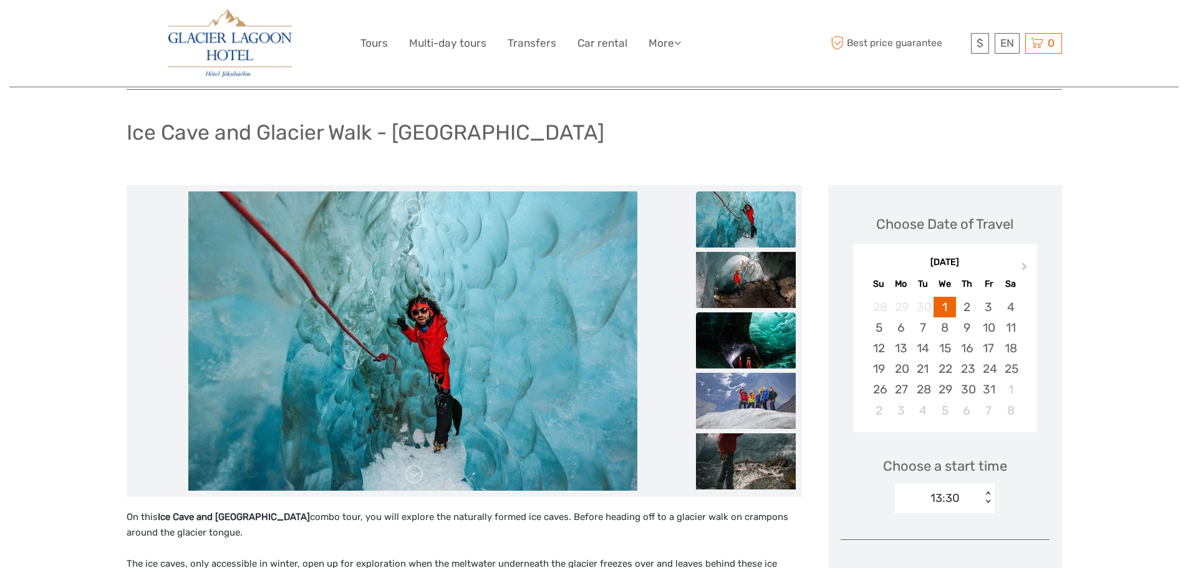
click at [738, 329] on img at bounding box center [746, 340] width 100 height 56
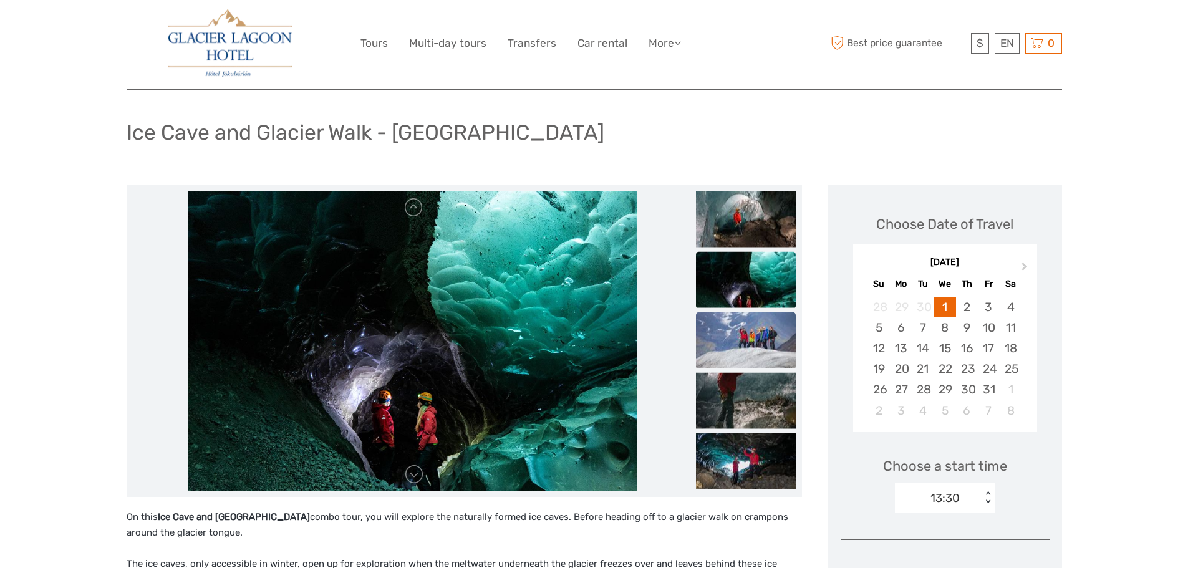
click at [752, 346] on img at bounding box center [746, 340] width 100 height 56
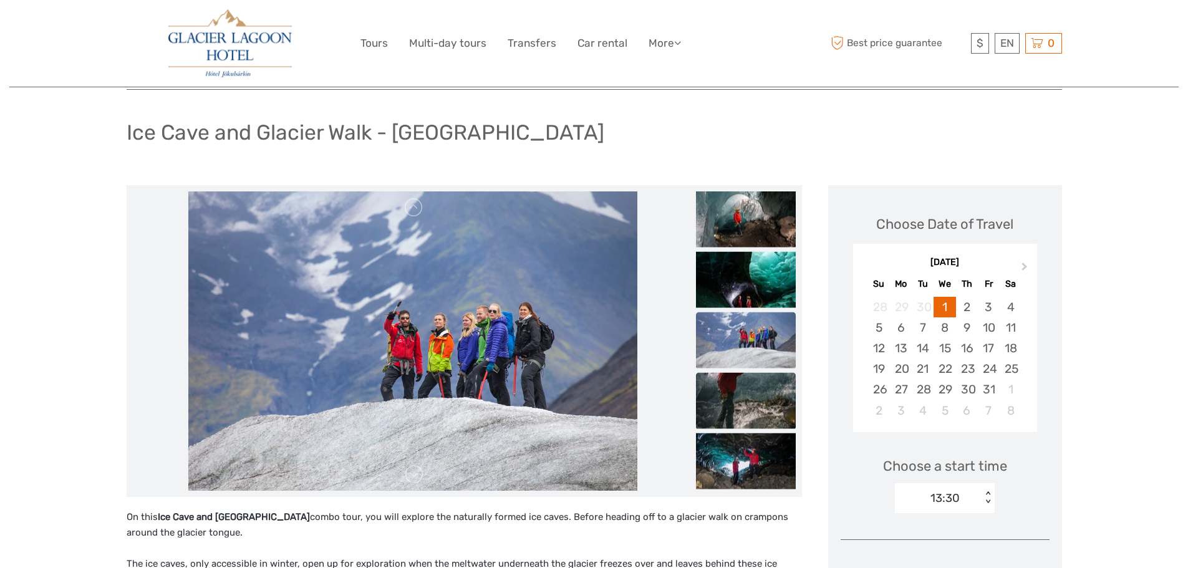
click at [750, 377] on img at bounding box center [746, 400] width 100 height 56
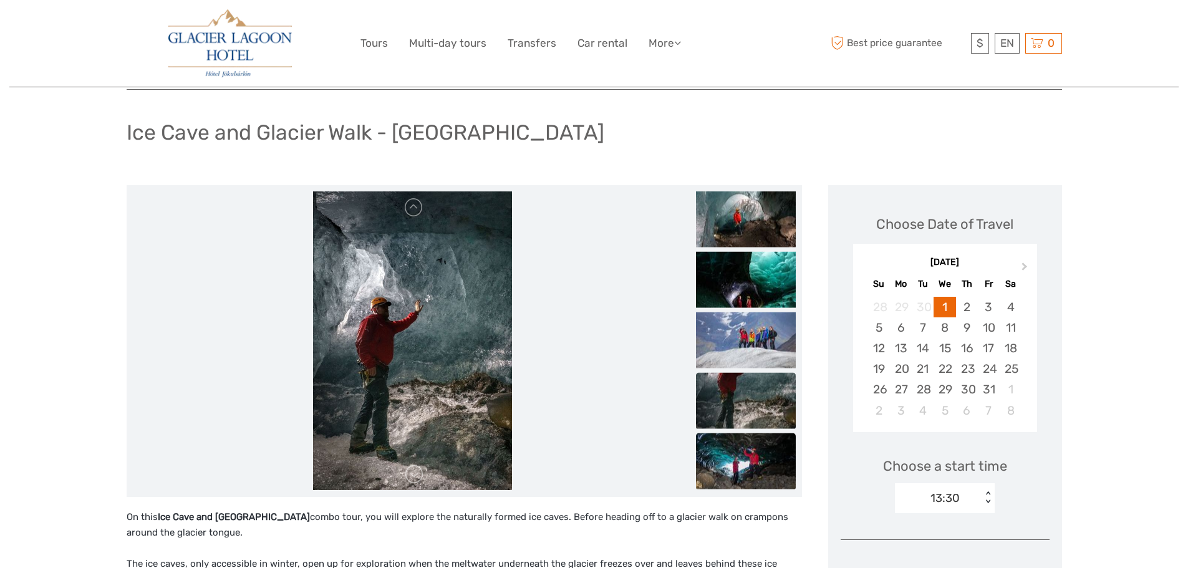
click at [747, 440] on img at bounding box center [746, 461] width 100 height 56
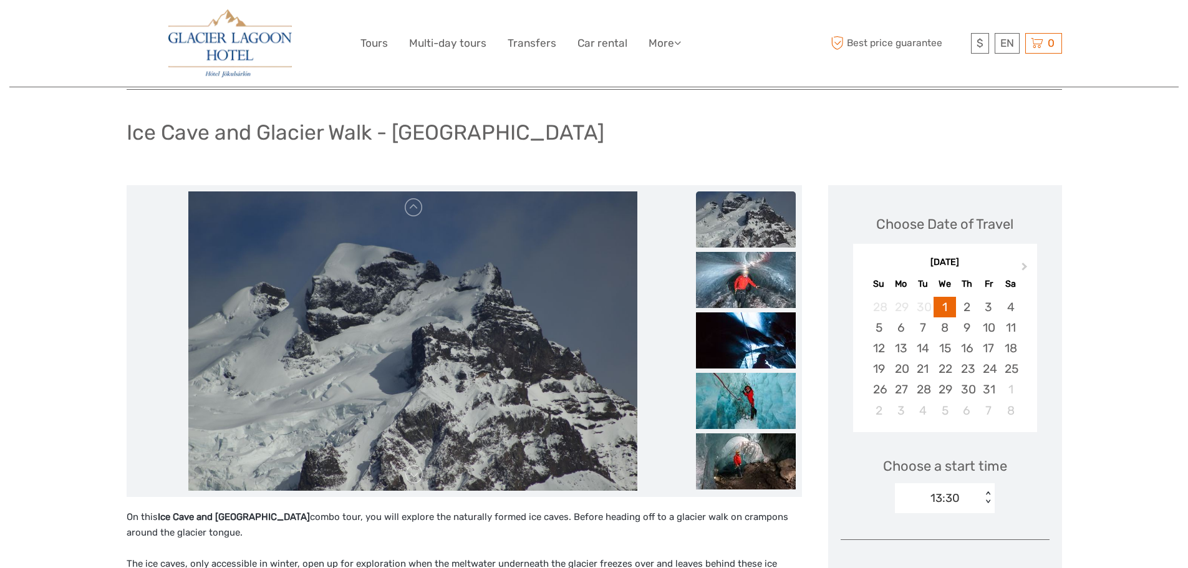
click at [740, 269] on ul at bounding box center [746, 373] width 100 height 727
click at [743, 326] on img at bounding box center [746, 340] width 100 height 56
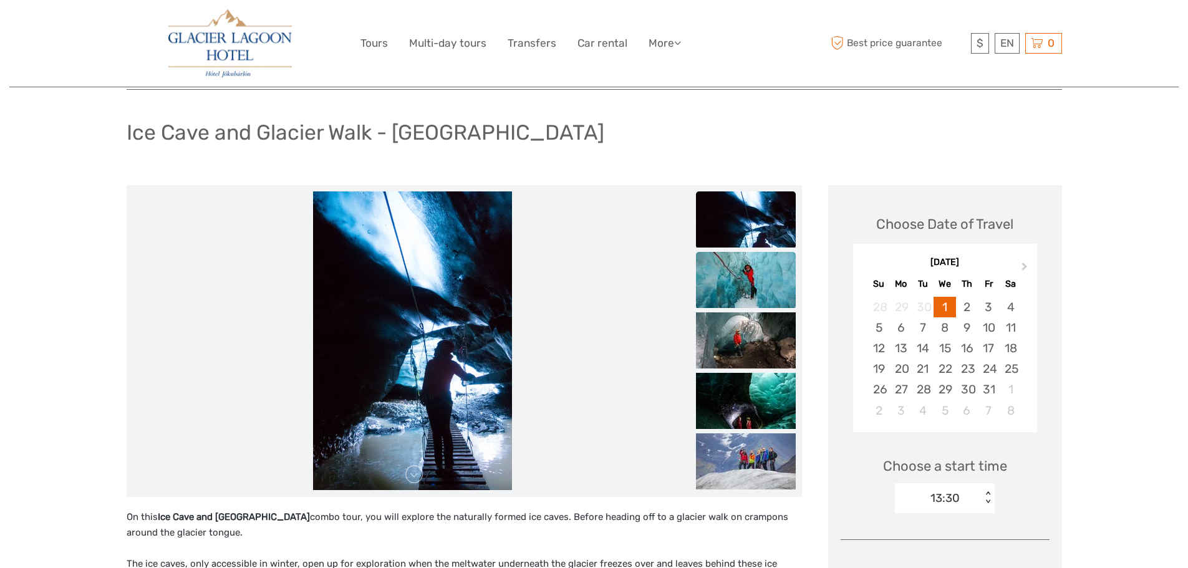
click at [740, 306] on img at bounding box center [746, 280] width 100 height 56
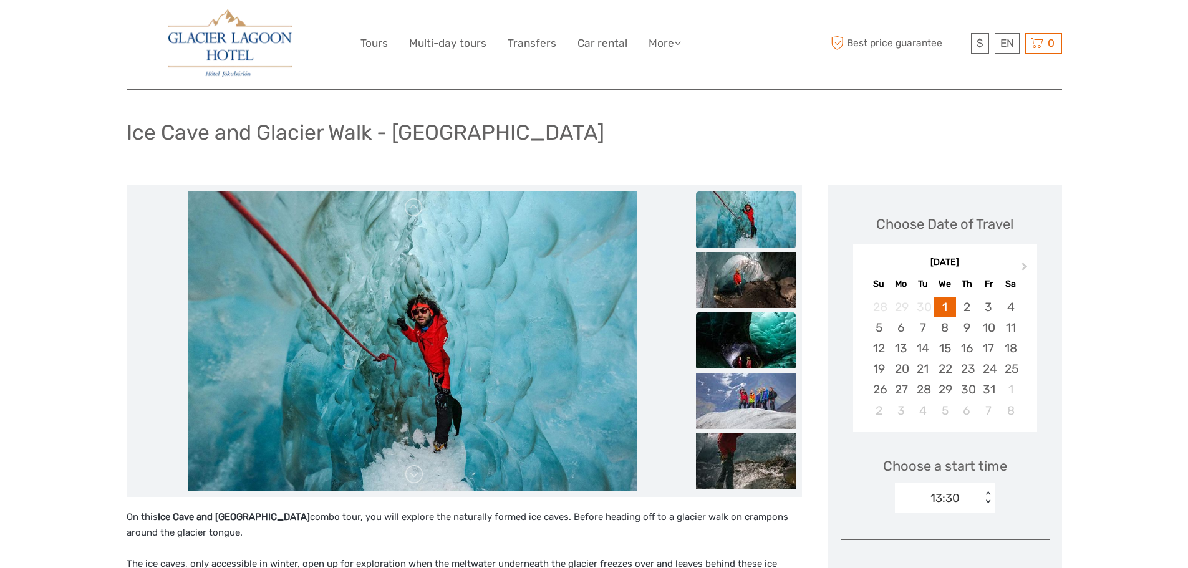
click at [741, 331] on img at bounding box center [746, 340] width 100 height 56
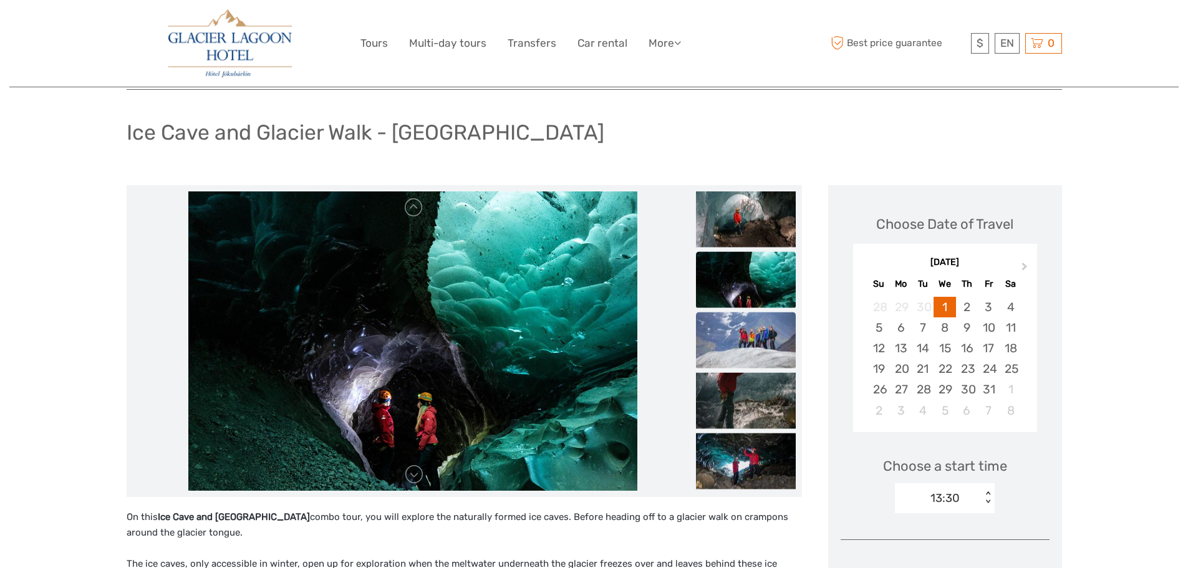
click at [746, 355] on img at bounding box center [746, 340] width 100 height 56
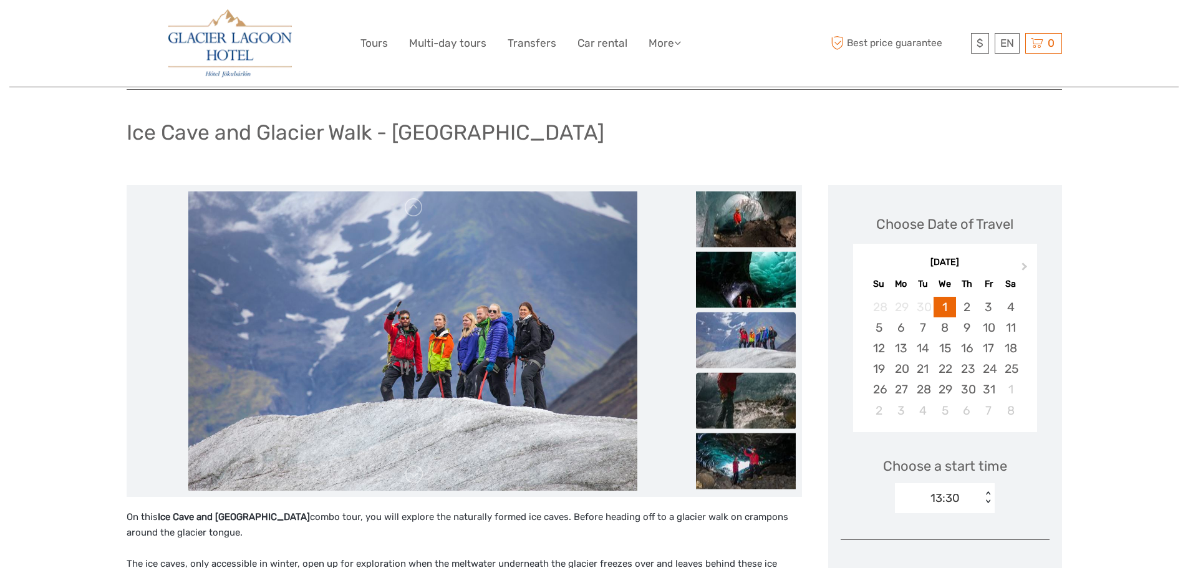
click at [749, 393] on img at bounding box center [746, 400] width 100 height 56
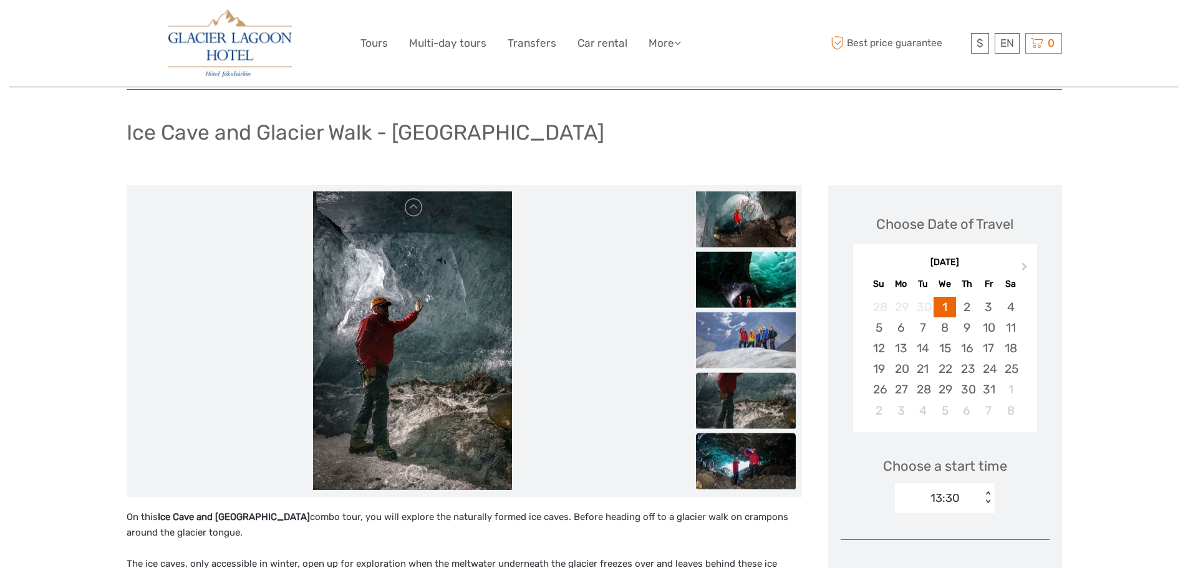
click at [746, 439] on img at bounding box center [746, 461] width 100 height 56
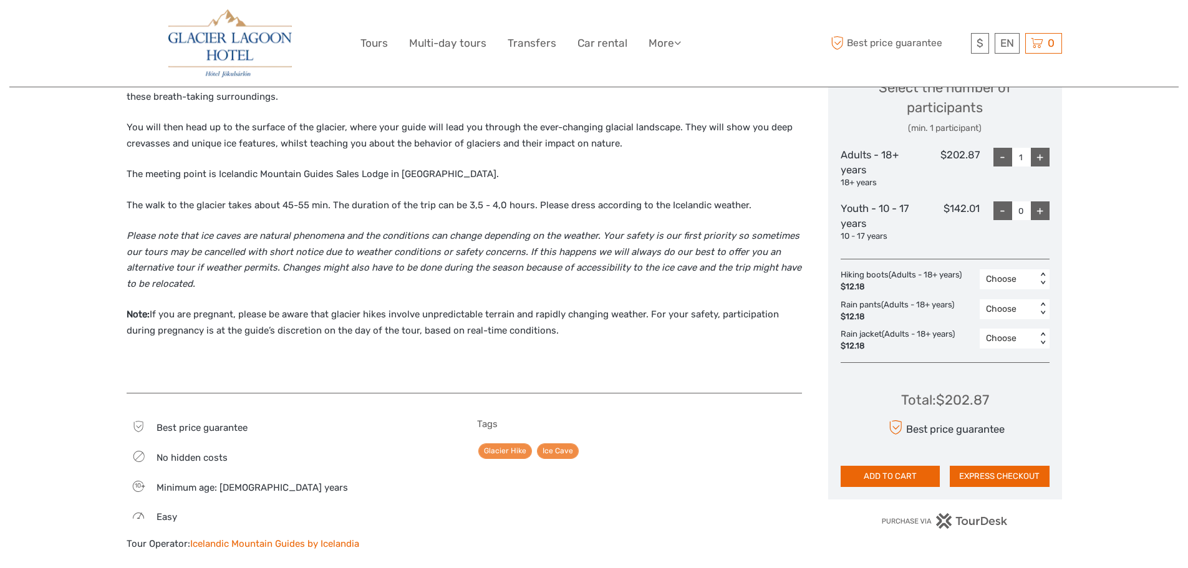
scroll to position [187, 0]
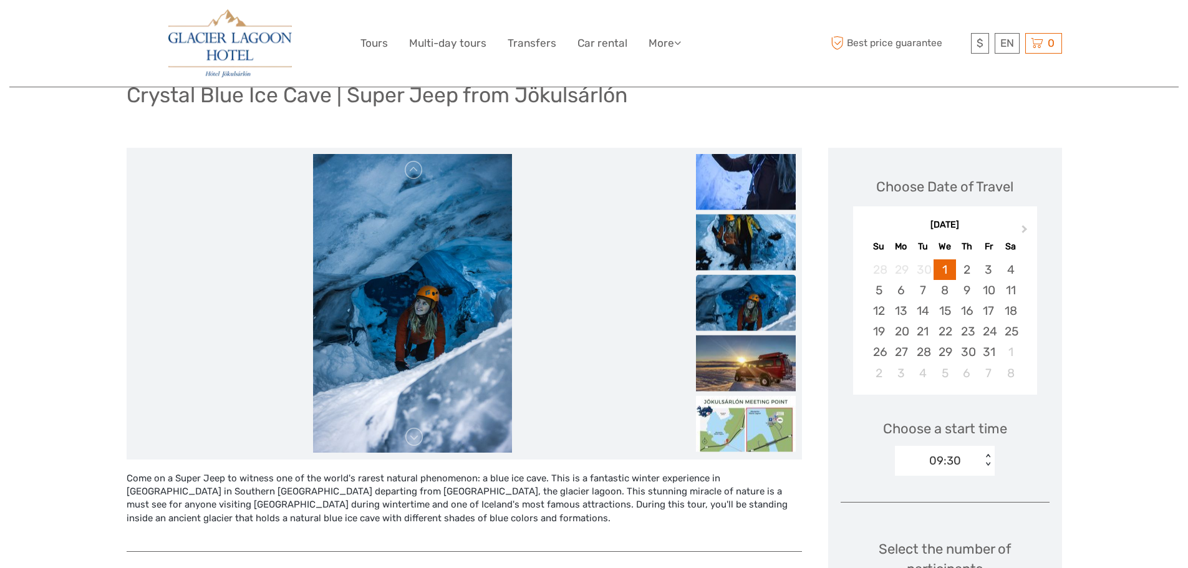
scroll to position [62, 0]
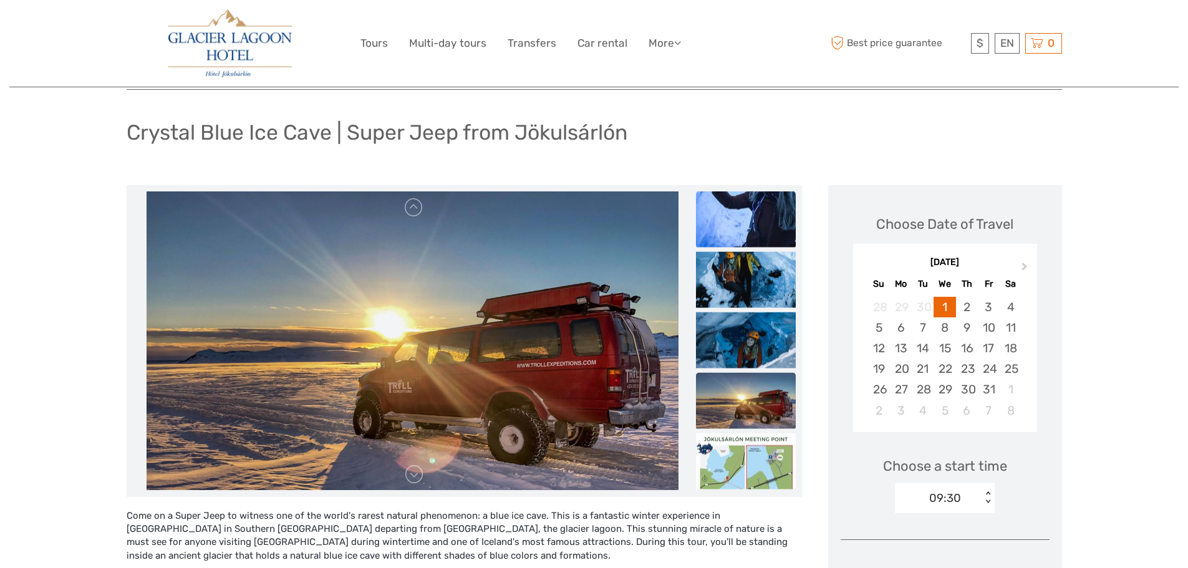
click at [758, 209] on img at bounding box center [746, 219] width 100 height 56
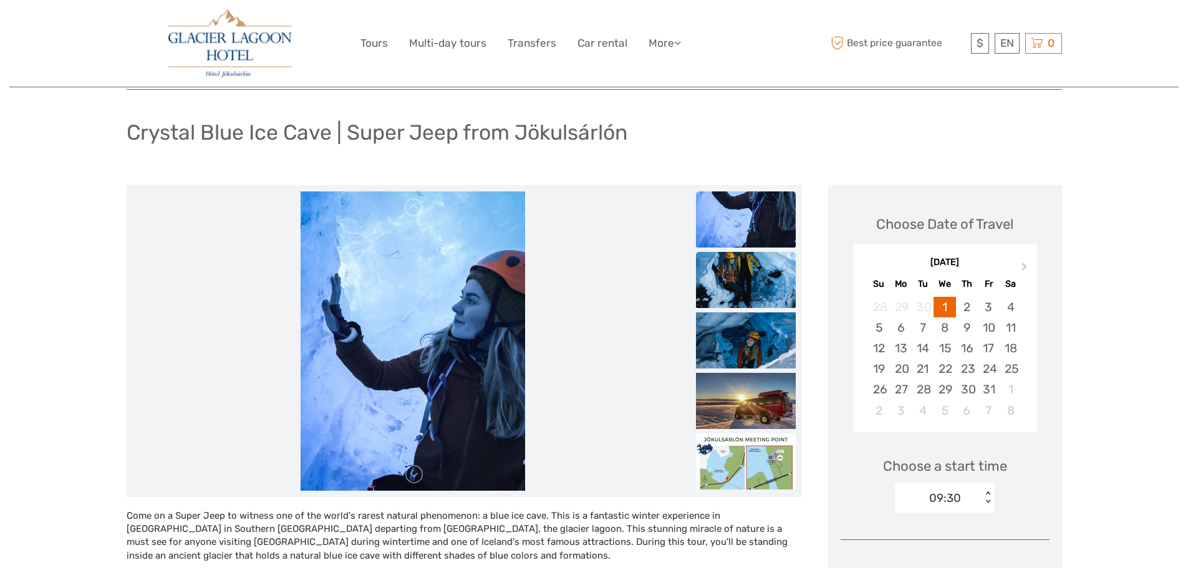
click at [742, 274] on img at bounding box center [746, 280] width 100 height 56
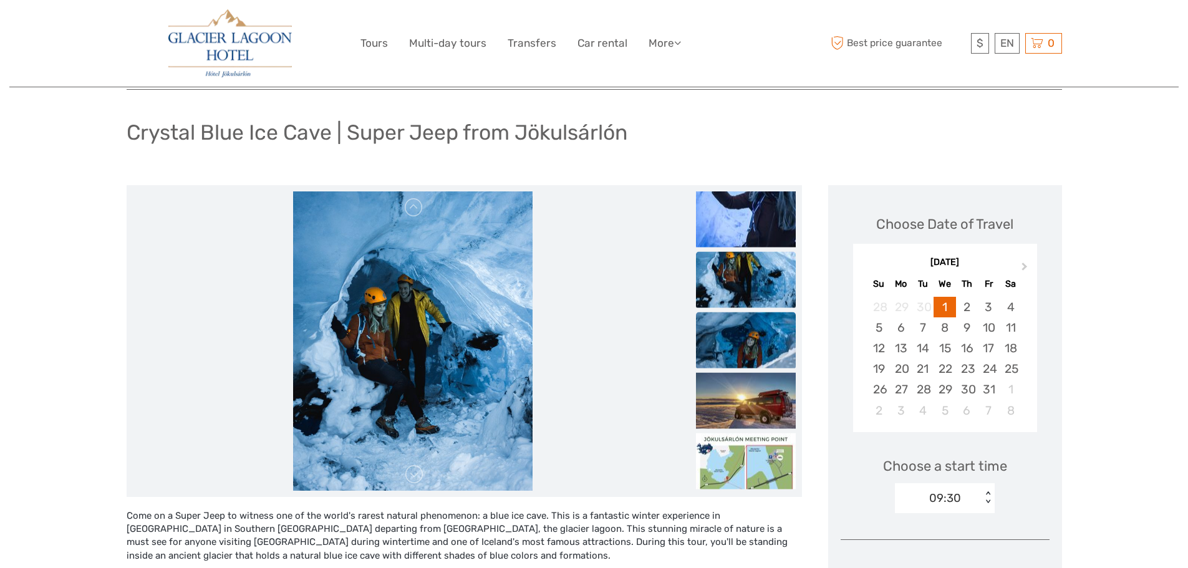
click at [742, 322] on img at bounding box center [746, 340] width 100 height 56
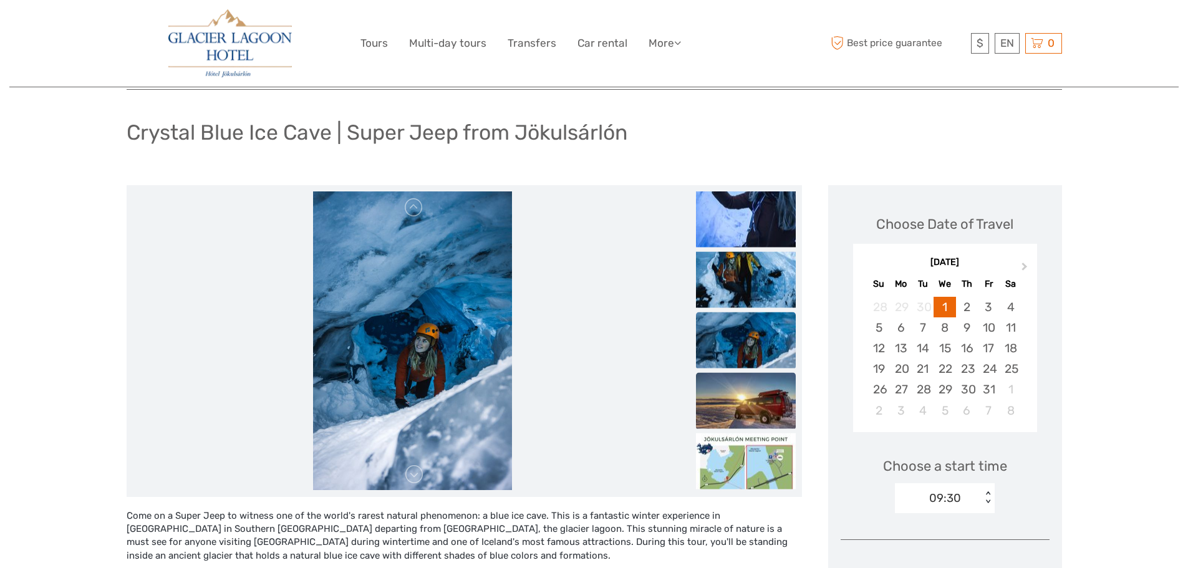
click at [740, 394] on img at bounding box center [746, 400] width 100 height 56
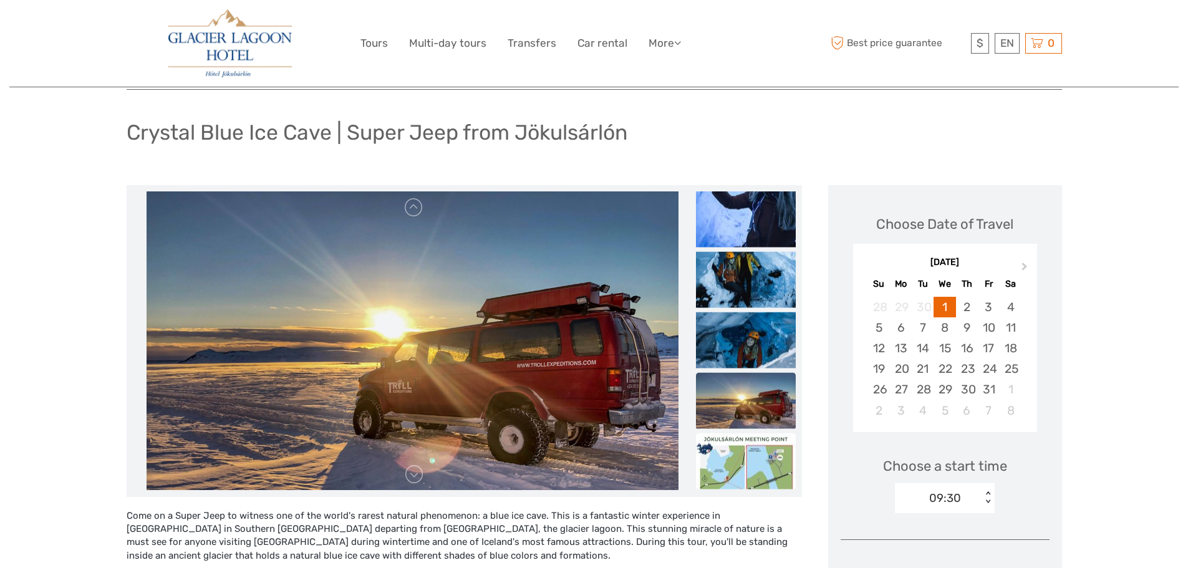
click at [737, 462] on img at bounding box center [746, 461] width 100 height 56
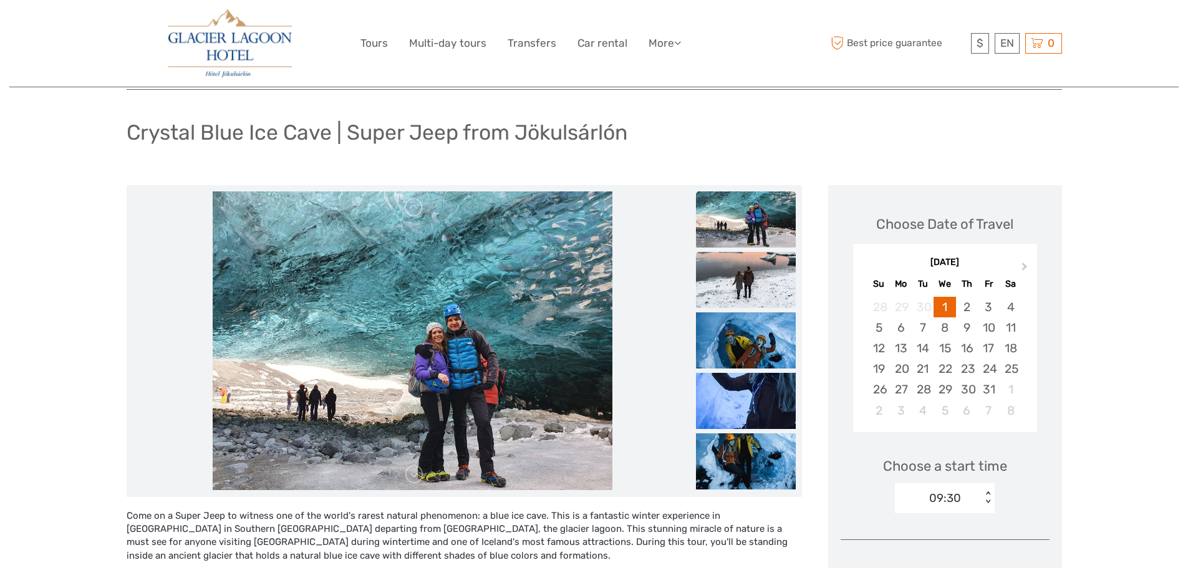
click at [753, 281] on img at bounding box center [746, 280] width 100 height 56
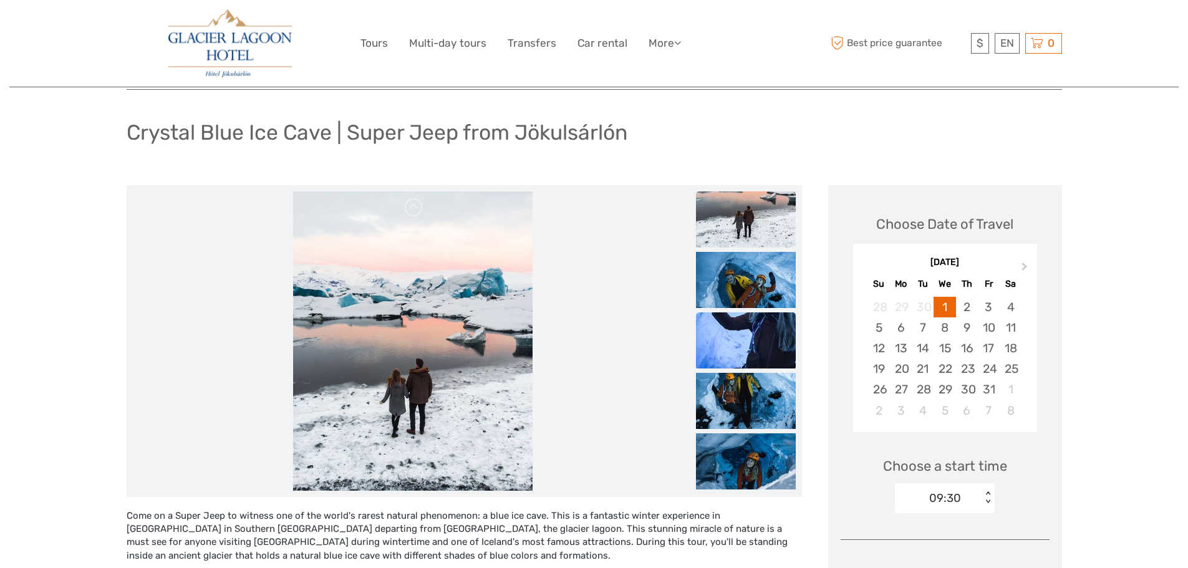
click at [742, 354] on img at bounding box center [746, 340] width 100 height 56
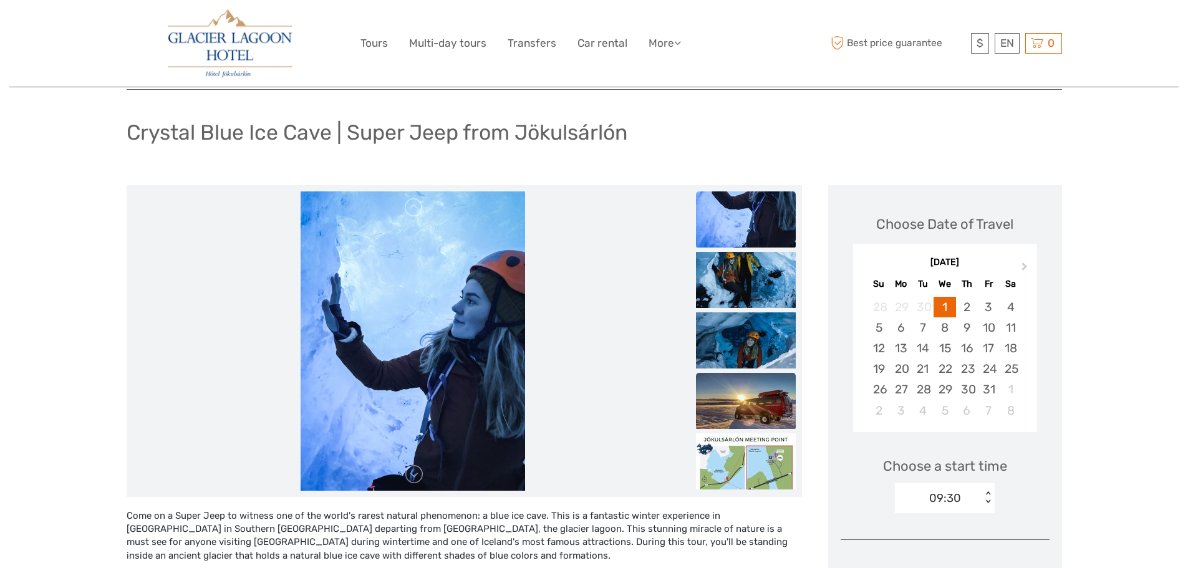
click at [742, 375] on img at bounding box center [746, 401] width 100 height 56
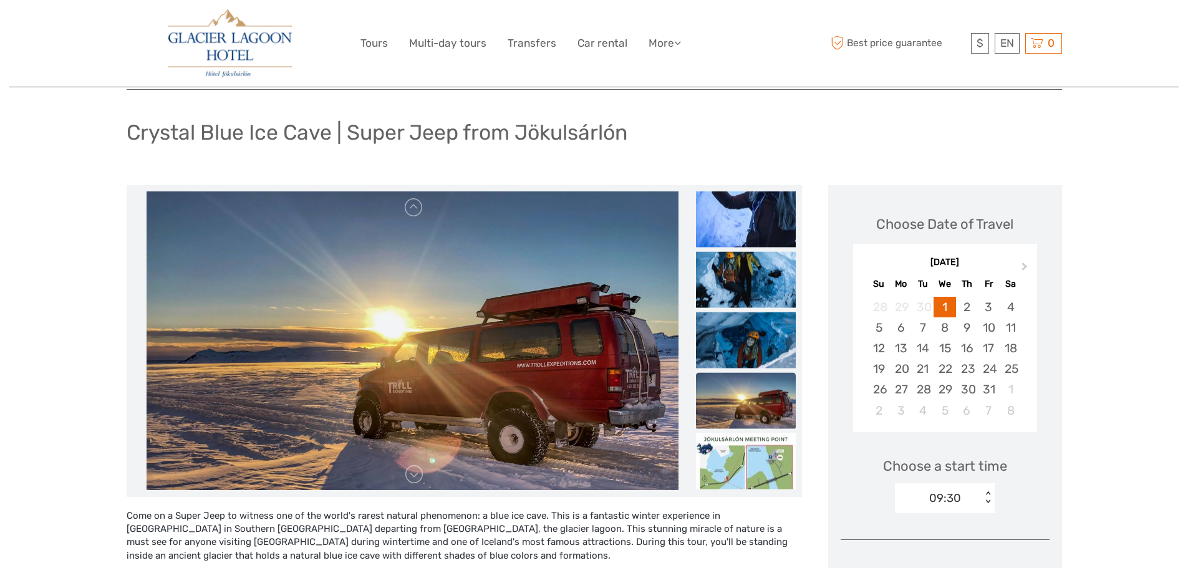
click at [735, 422] on img at bounding box center [746, 400] width 100 height 56
click at [735, 453] on img at bounding box center [746, 461] width 100 height 56
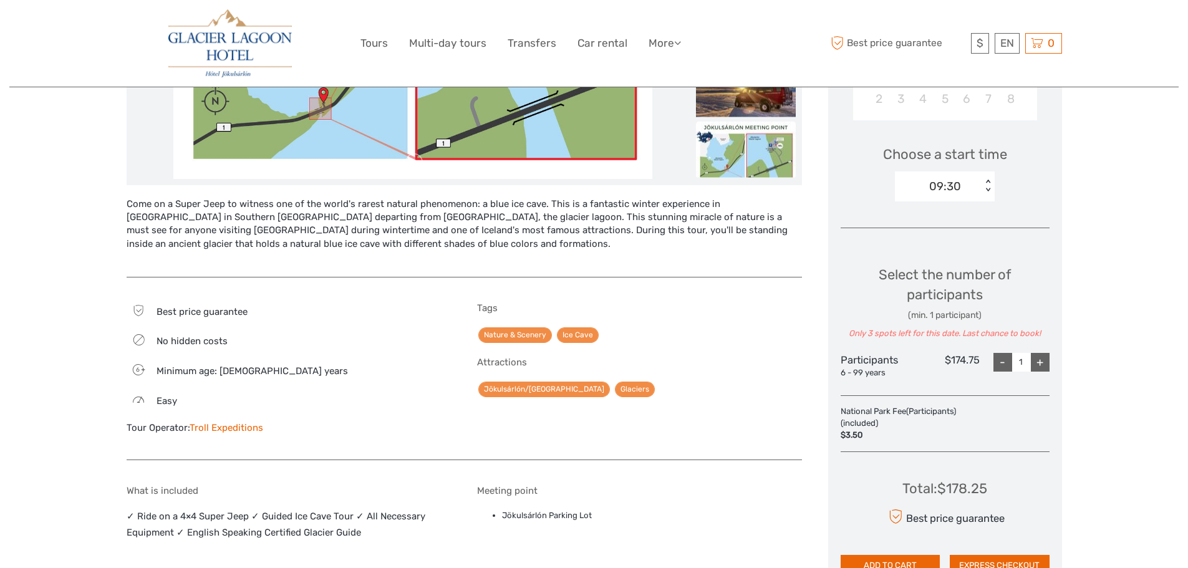
scroll to position [0, 0]
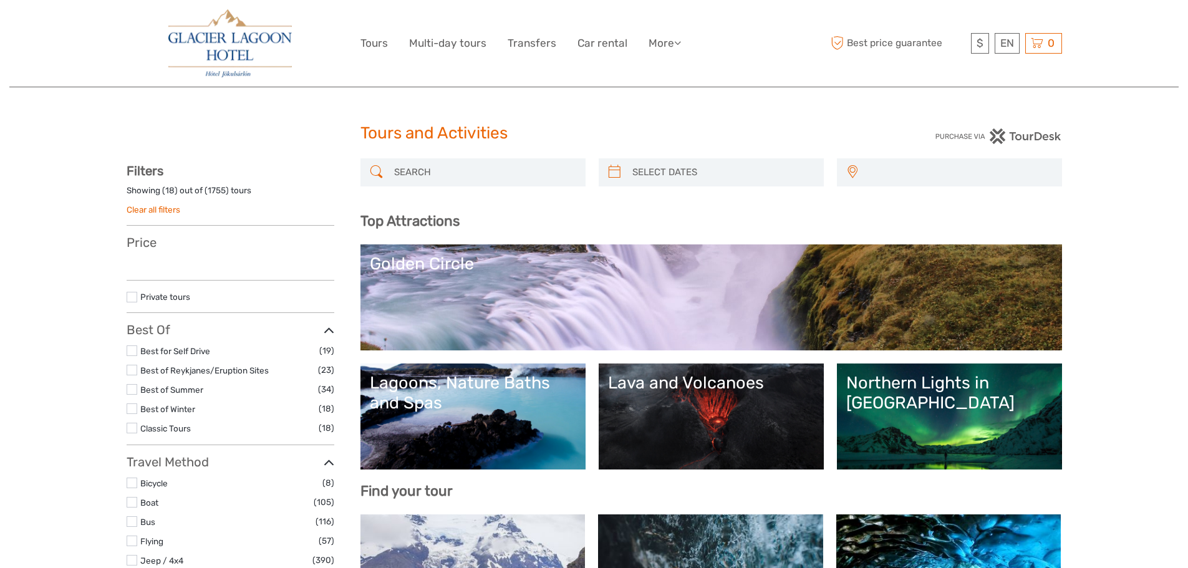
select select
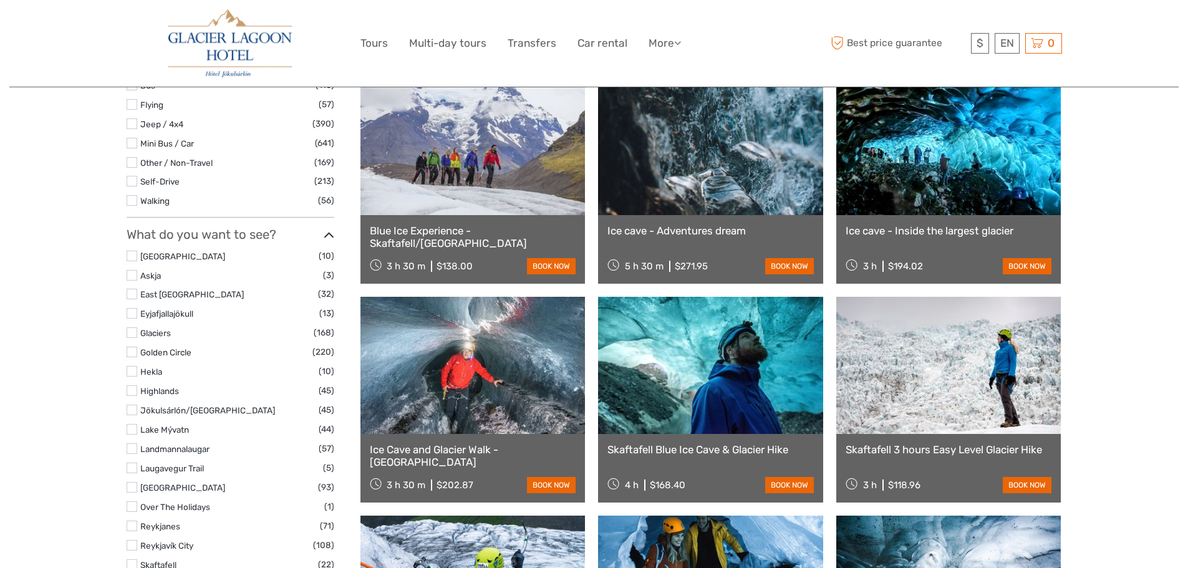
select select
